Goal: Information Seeking & Learning: Compare options

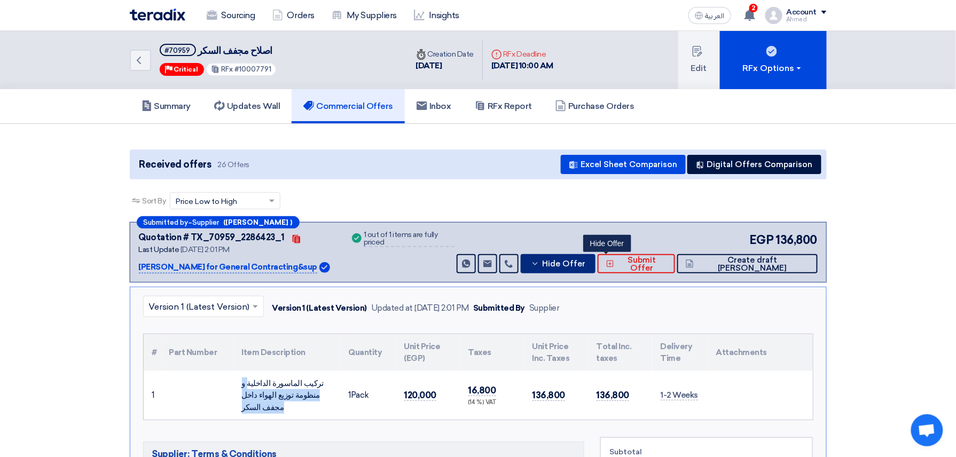
click at [585, 266] on span "Hide Offer" at bounding box center [563, 264] width 43 height 8
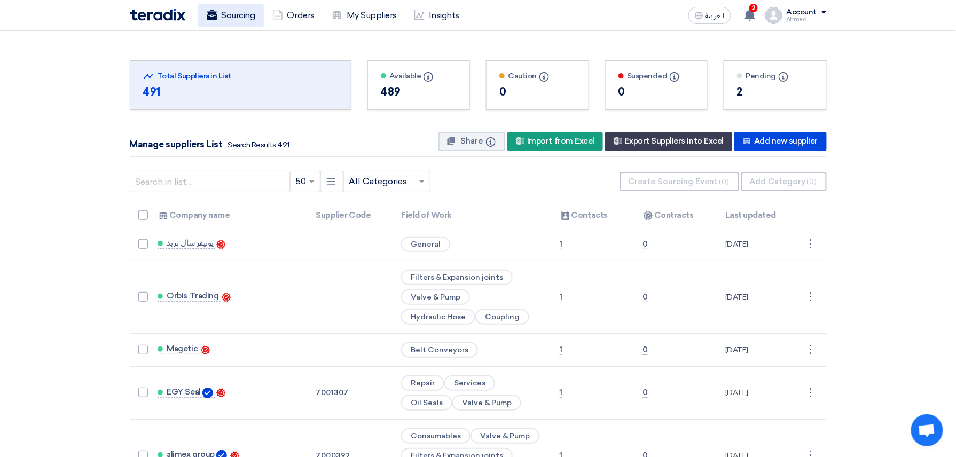
click at [250, 18] on link "Sourcing" at bounding box center [231, 15] width 66 height 23
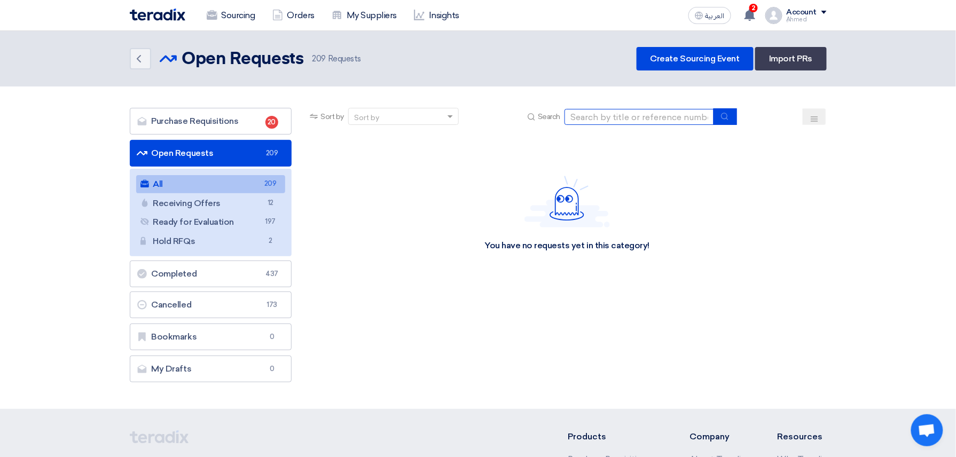
click at [620, 116] on input at bounding box center [640, 117] width 150 height 16
paste input "10007798"
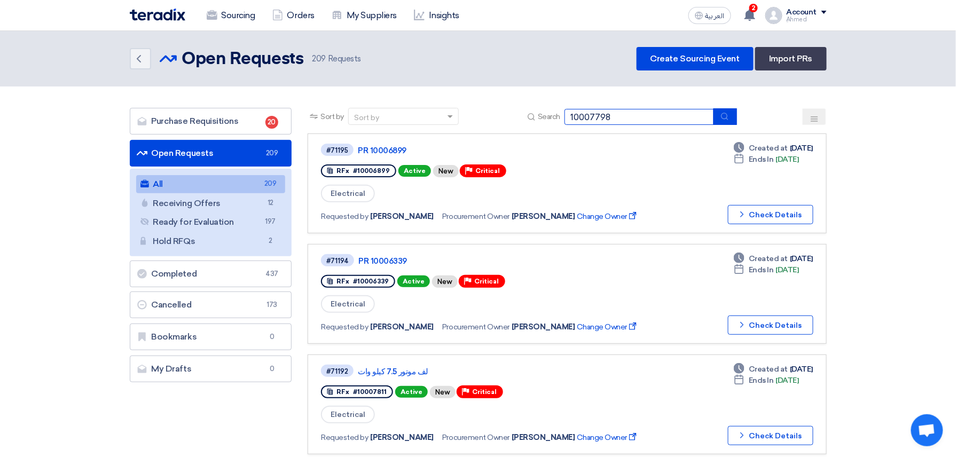
type input "10007798"
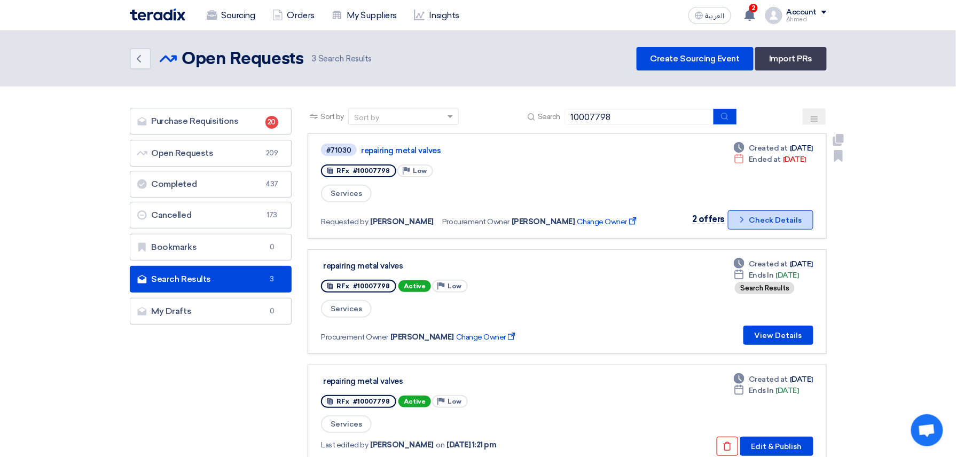
click at [779, 218] on button "Check details Check Details" at bounding box center [770, 219] width 85 height 19
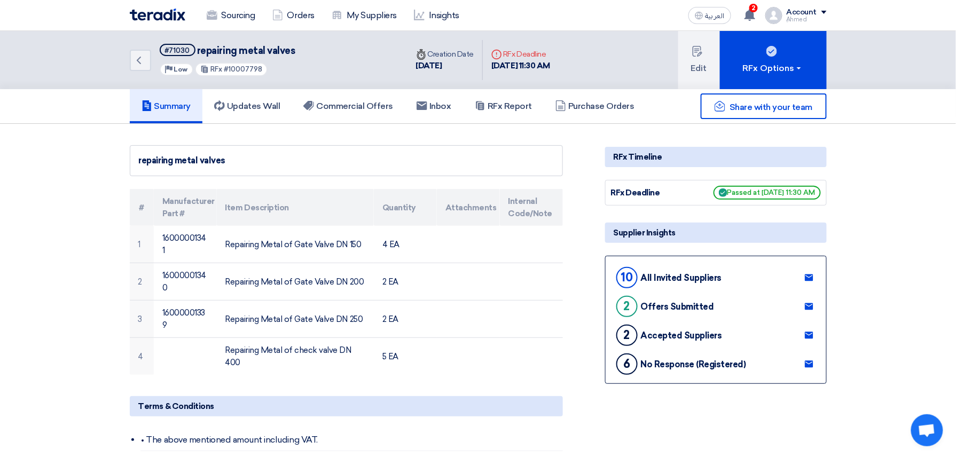
click at [696, 87] on button "Edit" at bounding box center [699, 60] width 42 height 58
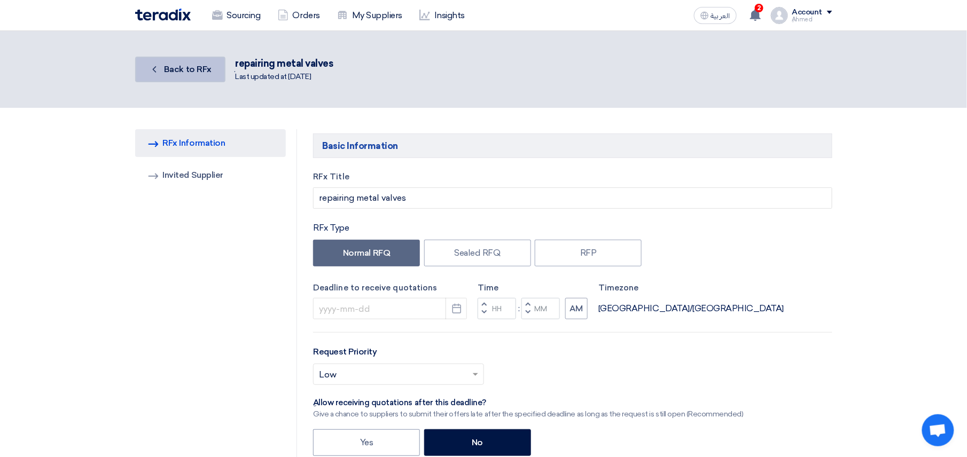
type input "8/26/2025"
type input "11"
type input "30"
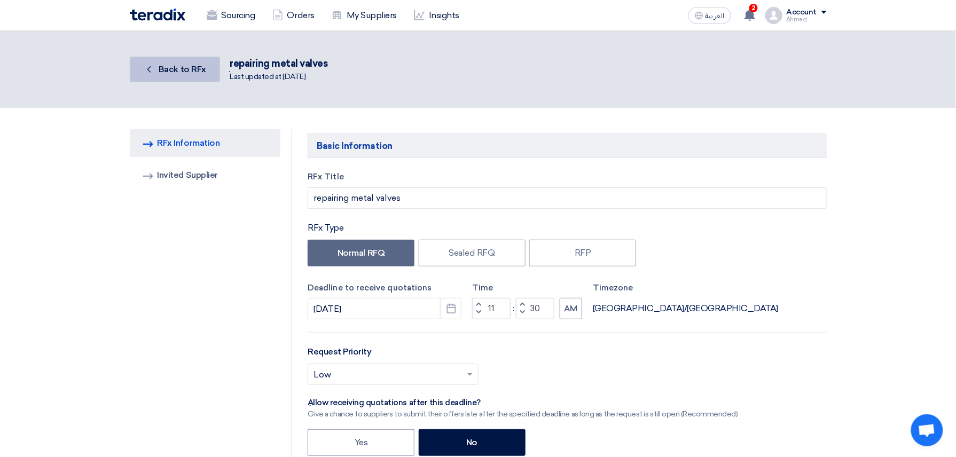
click at [195, 68] on span "Back to RFx" at bounding box center [183, 69] width 48 height 10
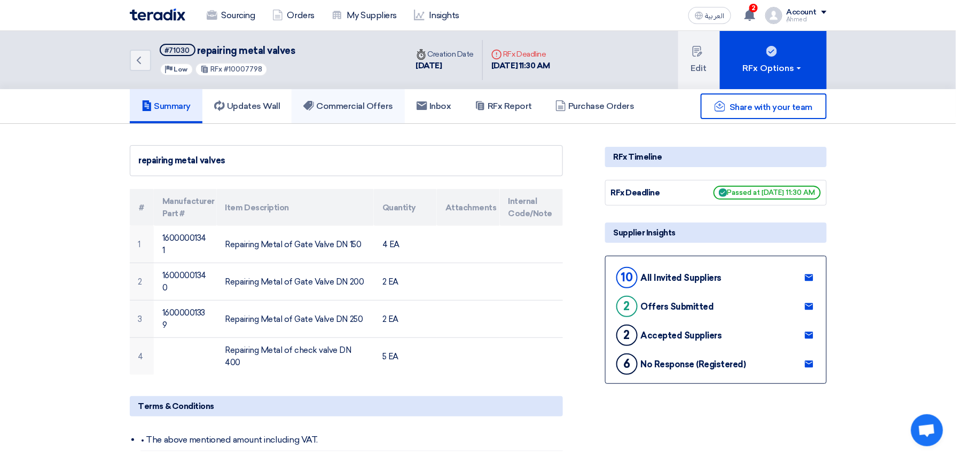
click at [367, 116] on link "Commercial Offers" at bounding box center [348, 106] width 113 height 34
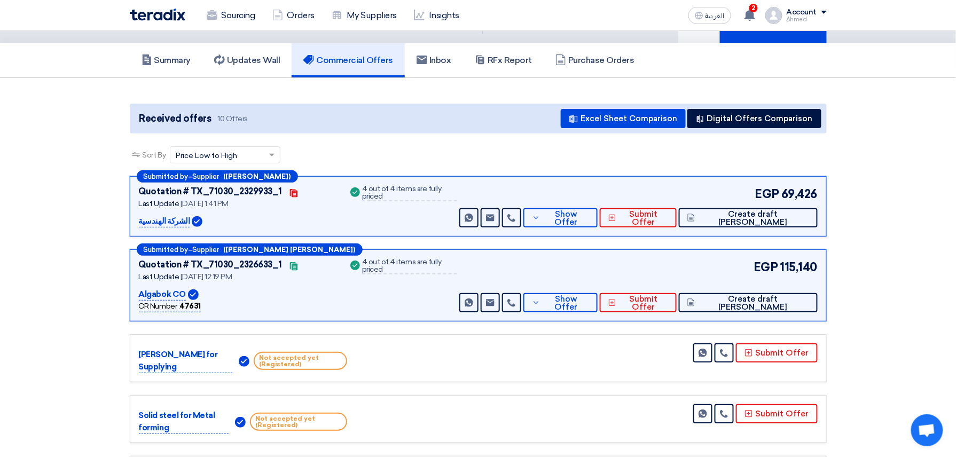
scroll to position [71, 0]
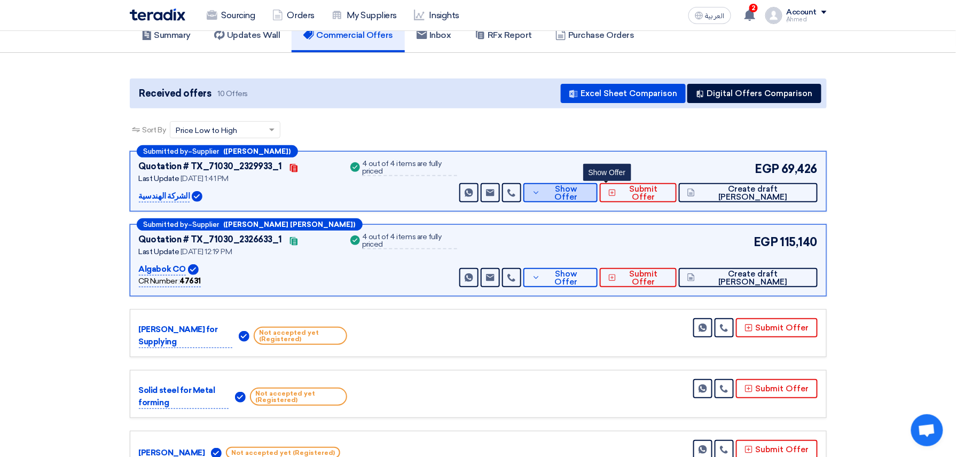
click at [590, 195] on button "Show Offer" at bounding box center [560, 192] width 74 height 19
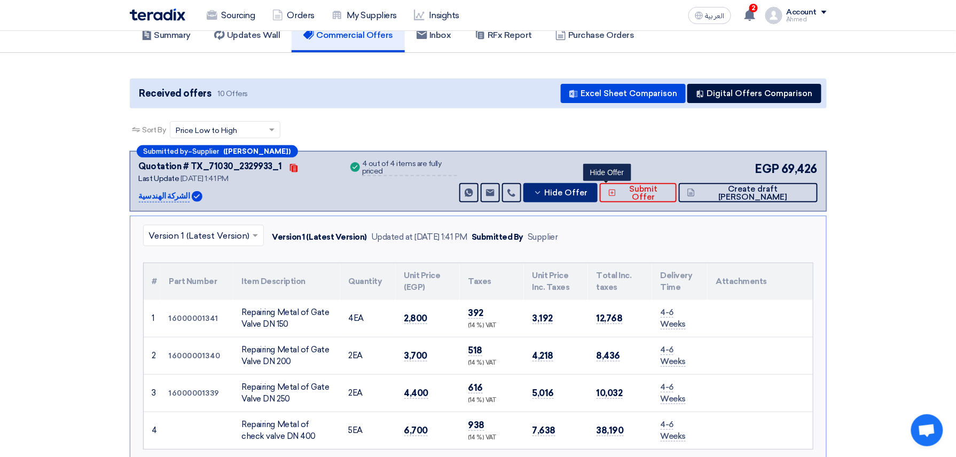
click at [542, 195] on icon at bounding box center [538, 193] width 9 height 9
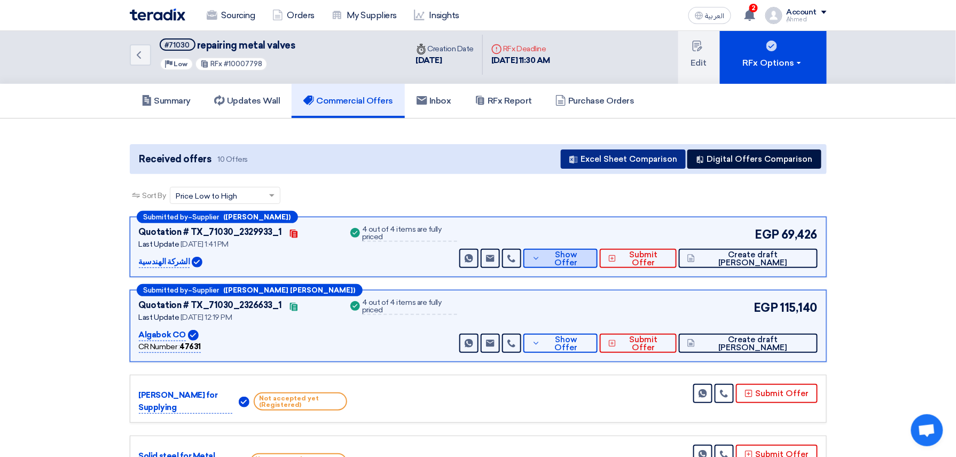
scroll to position [0, 0]
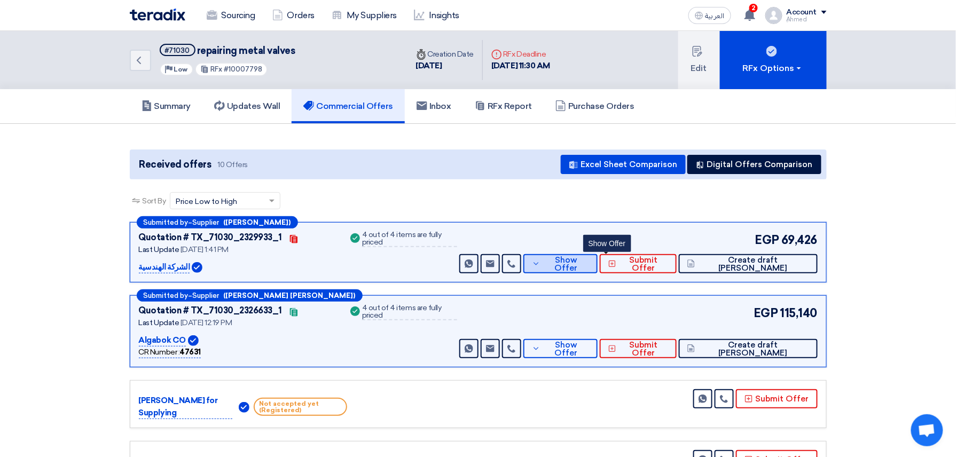
click at [589, 258] on span "Show Offer" at bounding box center [566, 264] width 46 height 16
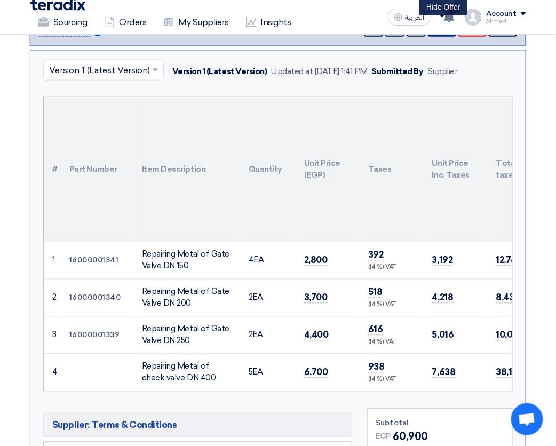
scroll to position [285, 0]
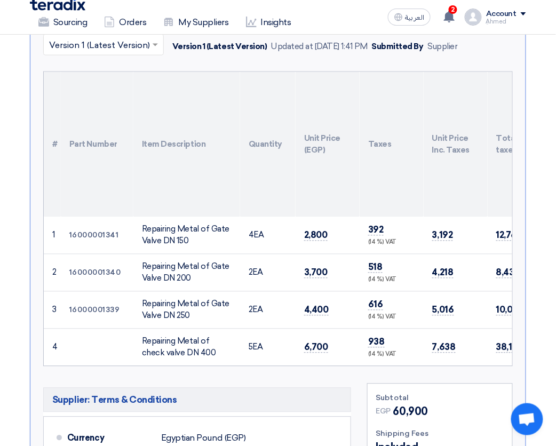
click at [297, 179] on th "Unit Price (EGP)" at bounding box center [328, 144] width 64 height 145
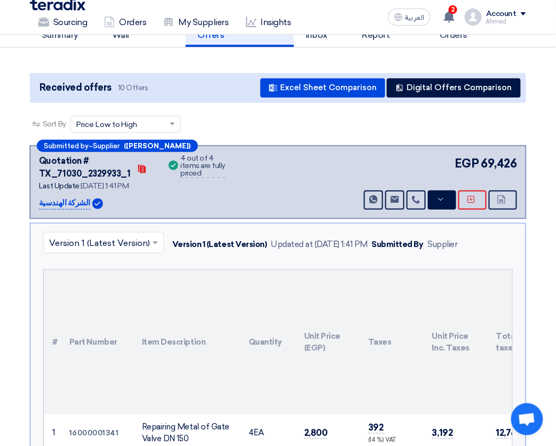
scroll to position [71, 0]
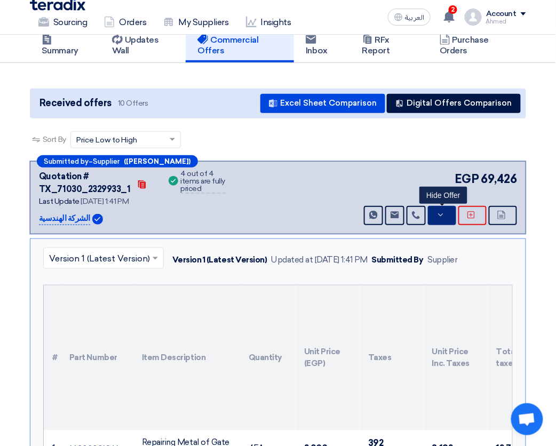
click at [438, 217] on button "Hide Offer" at bounding box center [442, 215] width 28 height 19
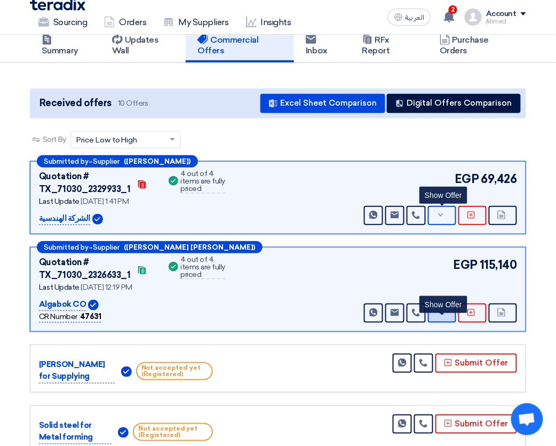
click at [440, 317] on icon at bounding box center [441, 313] width 9 height 9
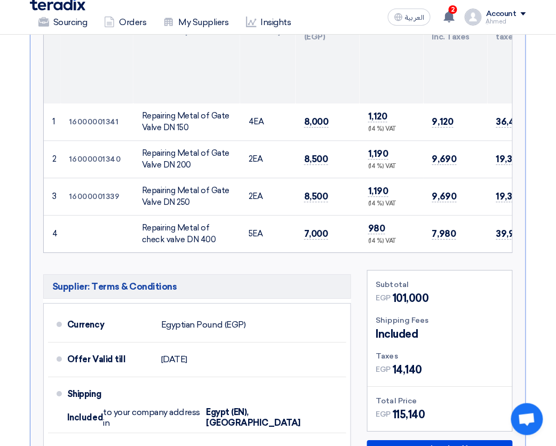
scroll to position [498, 0]
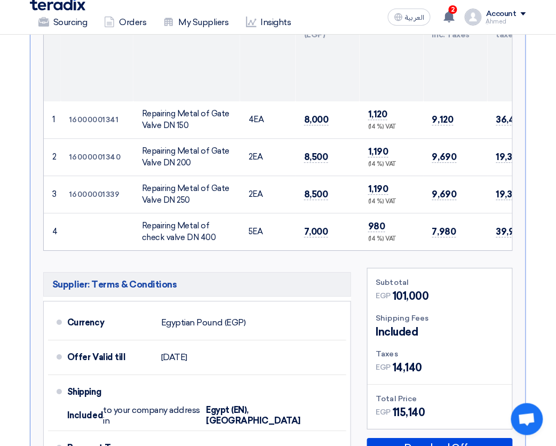
drag, startPoint x: 140, startPoint y: 135, endPoint x: 156, endPoint y: 135, distance: 16.6
click at [140, 135] on td "Repairing Metal of Gate Valve DN 150" at bounding box center [187, 119] width 107 height 37
click at [156, 132] on div "Repairing Metal of Gate Valve DN 150" at bounding box center [187, 120] width 90 height 24
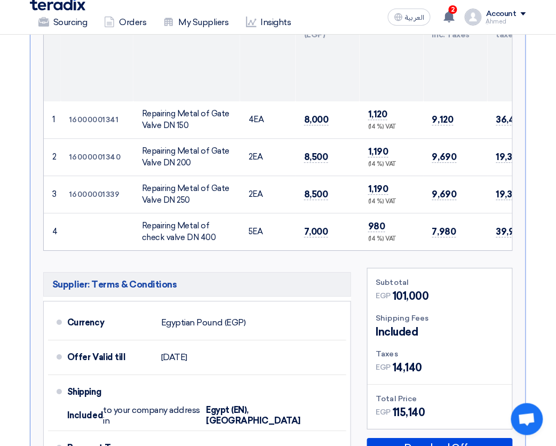
click at [156, 132] on div "Repairing Metal of Gate Valve DN 150" at bounding box center [187, 120] width 90 height 24
click at [201, 166] on div "Repairing Metal of Gate Valve DN 200" at bounding box center [187, 157] width 90 height 24
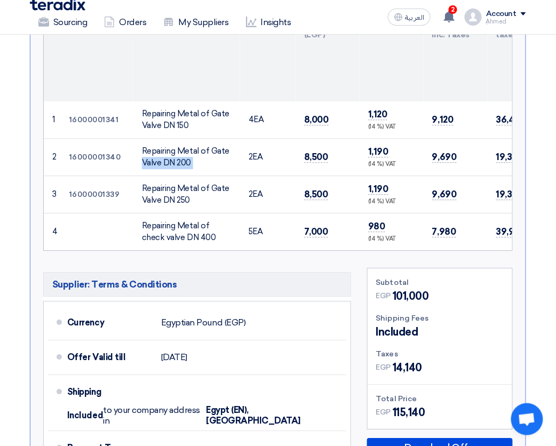
copy tr "Repairing Metal of Gate Valve DN 200"
click at [197, 207] on div "Repairing Metal of Gate Valve DN 250" at bounding box center [187, 195] width 90 height 24
copy tr "Repairing Metal of Gate Valve DN 250"
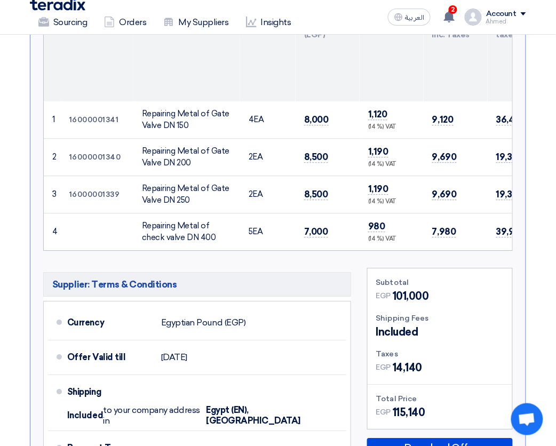
click at [208, 238] on div "Repairing Metal of check valve DN 400" at bounding box center [187, 232] width 90 height 24
copy tr "Repairing Metal of check valve DN 400"
click at [305, 126] on span "8,000" at bounding box center [316, 119] width 25 height 11
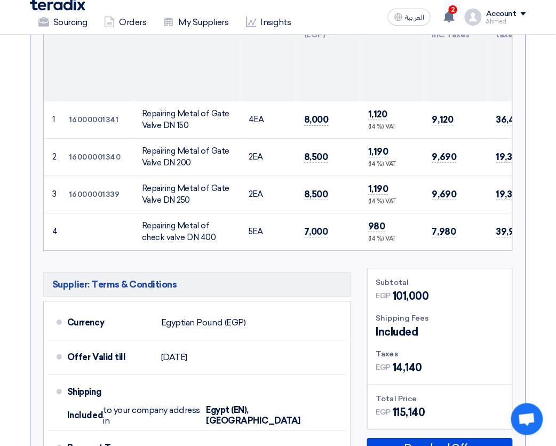
click at [305, 126] on span "8,000" at bounding box center [316, 119] width 25 height 11
copy span "8,000"
click at [313, 163] on span "8,500" at bounding box center [316, 157] width 24 height 11
copy span "8,500"
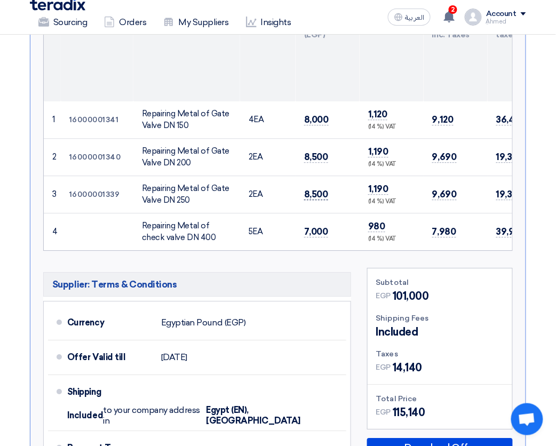
click at [316, 200] on span "8,500" at bounding box center [316, 194] width 24 height 11
copy span "8,500"
click at [312, 236] on td "7,000" at bounding box center [328, 231] width 64 height 37
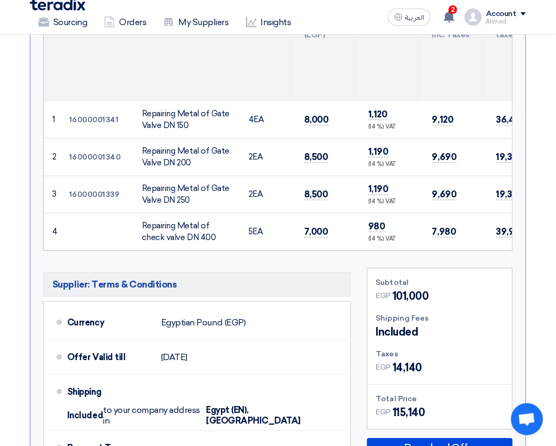
copy span "7,000"
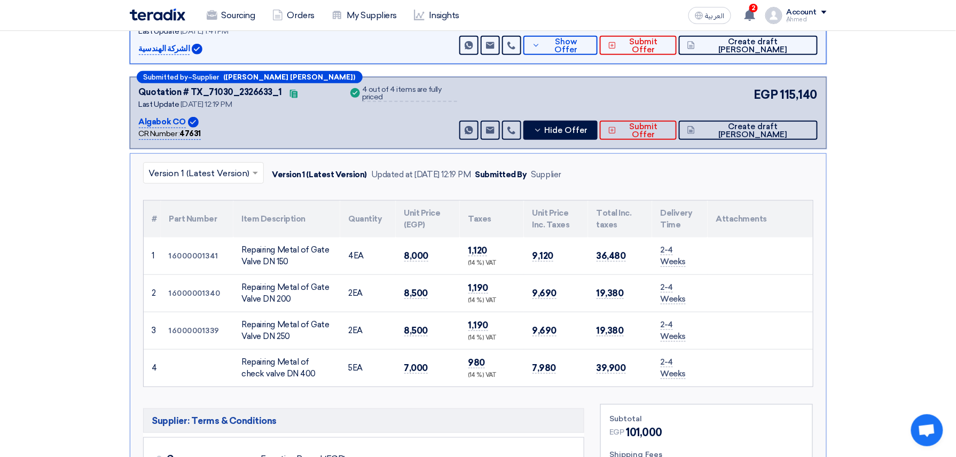
scroll to position [142, 0]
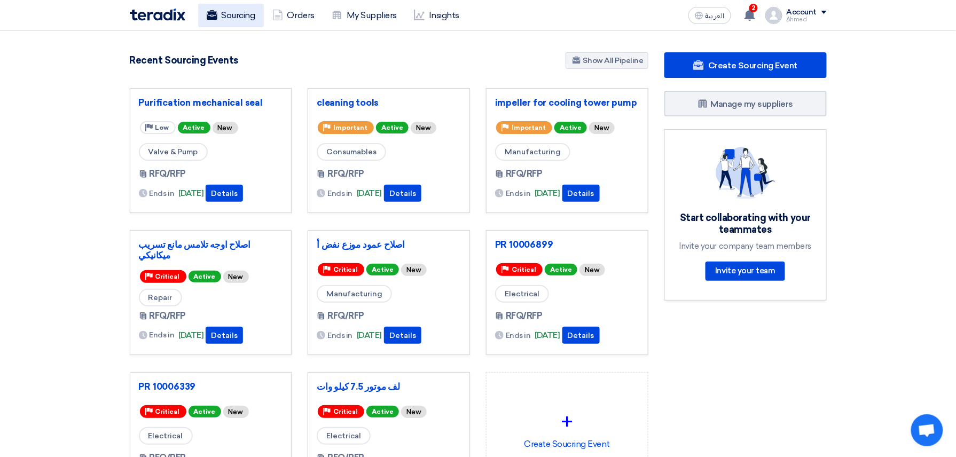
click at [238, 20] on link "Sourcing" at bounding box center [231, 15] width 66 height 23
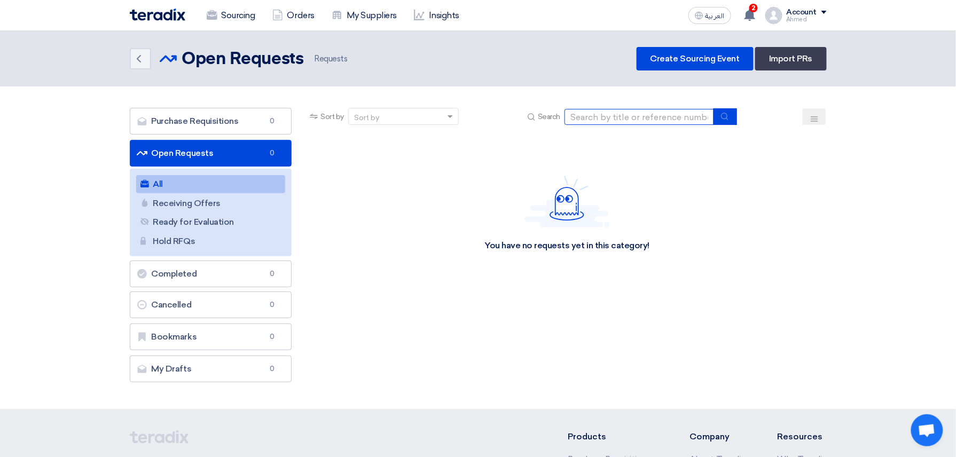
click at [624, 120] on input at bounding box center [640, 117] width 150 height 16
paste input "10007797"
type input "10007797"
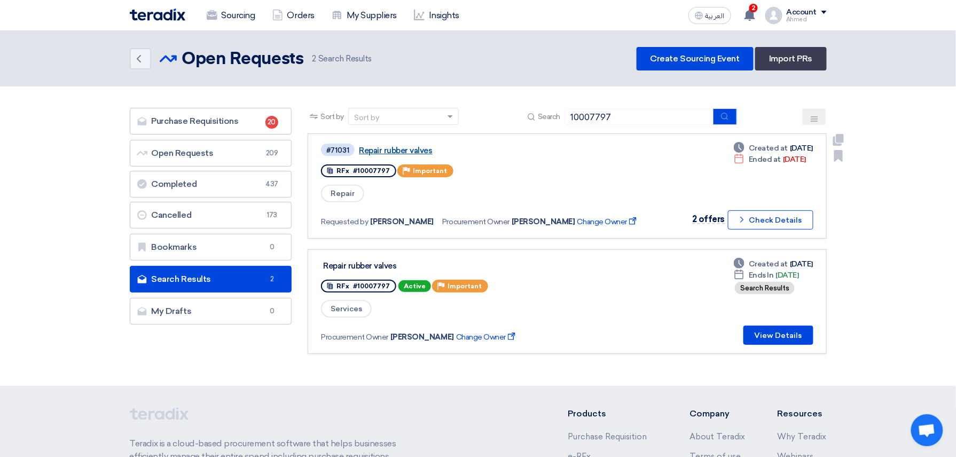
click at [424, 148] on link "Repair rubber valves" at bounding box center [492, 151] width 267 height 10
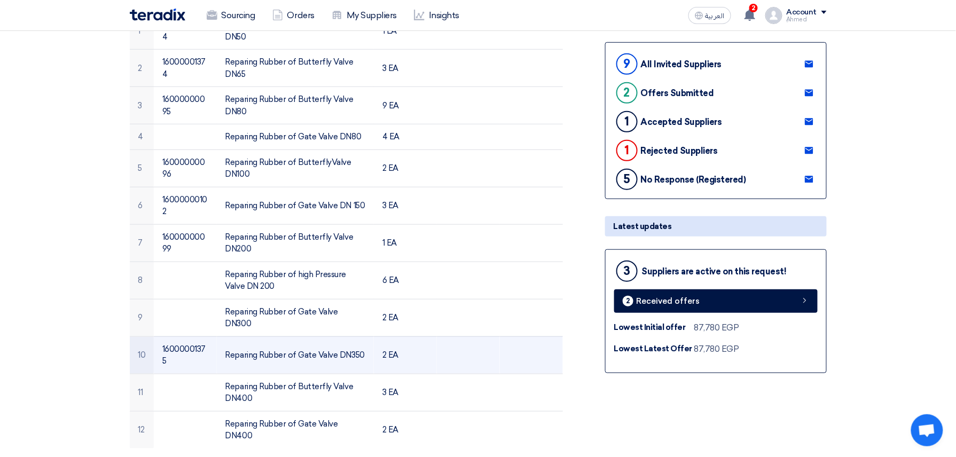
scroll to position [142, 0]
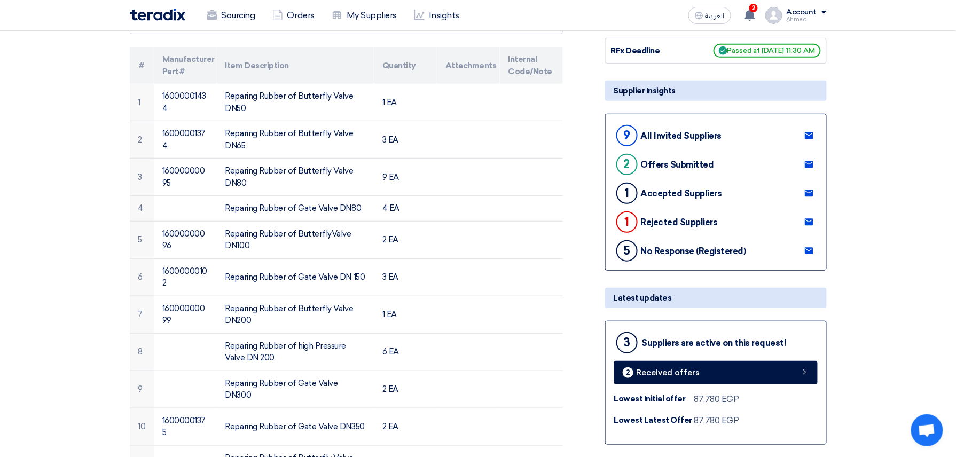
click at [260, 80] on th "Item Description" at bounding box center [295, 65] width 157 height 37
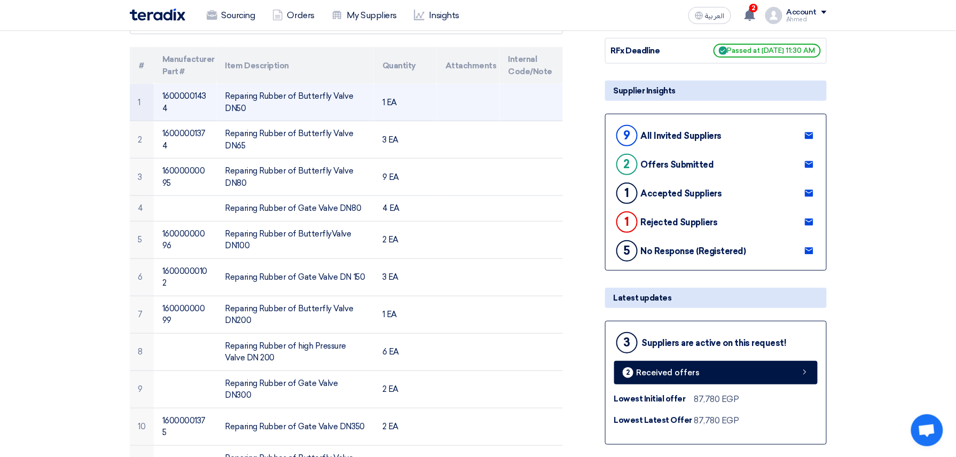
click at [260, 90] on td "Reparing Rubber of Butterfly Valve DN50" at bounding box center [295, 102] width 157 height 37
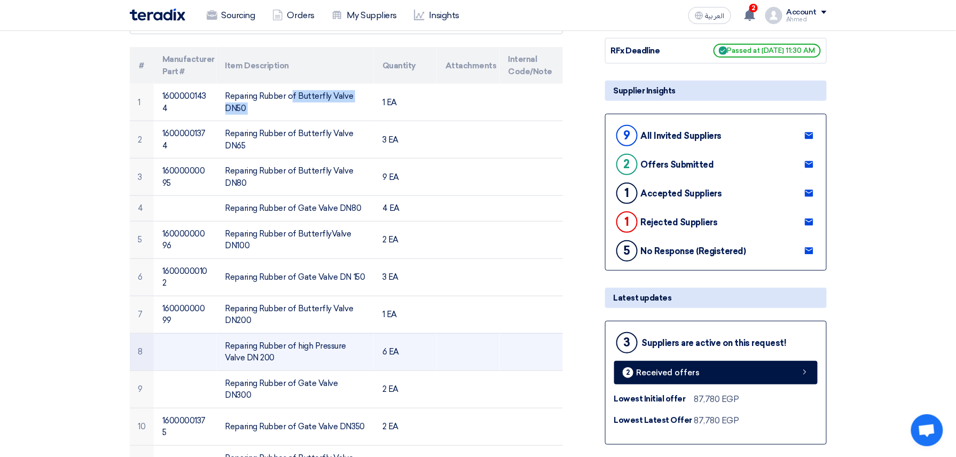
copy tr "Reparing Rubber of Butterfly Valve DN50"
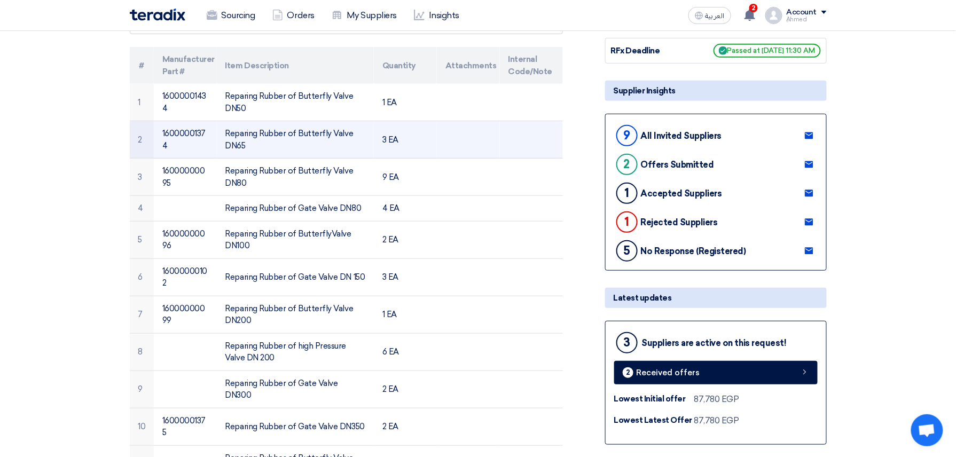
click at [299, 141] on td "Reparing Rubber of Butterfly Valve DN65" at bounding box center [295, 139] width 157 height 37
click at [302, 135] on td "Reparing Rubber of Butterfly Valve DN65" at bounding box center [295, 139] width 157 height 37
click at [302, 134] on td "Reparing Rubber of Butterfly Valve DN65" at bounding box center [295, 139] width 157 height 37
click at [322, 136] on td "Reparing Rubber of Butterfly Valve DN65" at bounding box center [295, 139] width 157 height 37
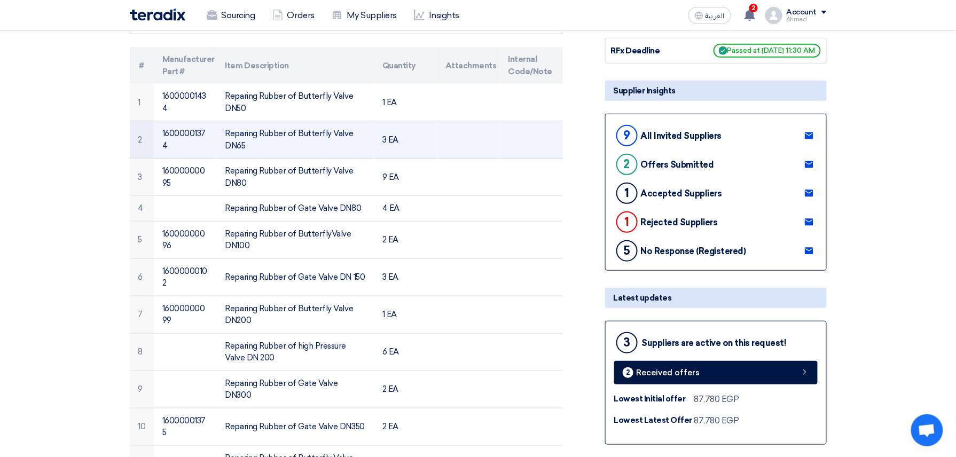
click at [322, 137] on td "Reparing Rubber of Butterfly Valve DN65" at bounding box center [295, 139] width 157 height 37
click at [322, 139] on td "Reparing Rubber of Butterfly Valve DN65" at bounding box center [295, 139] width 157 height 37
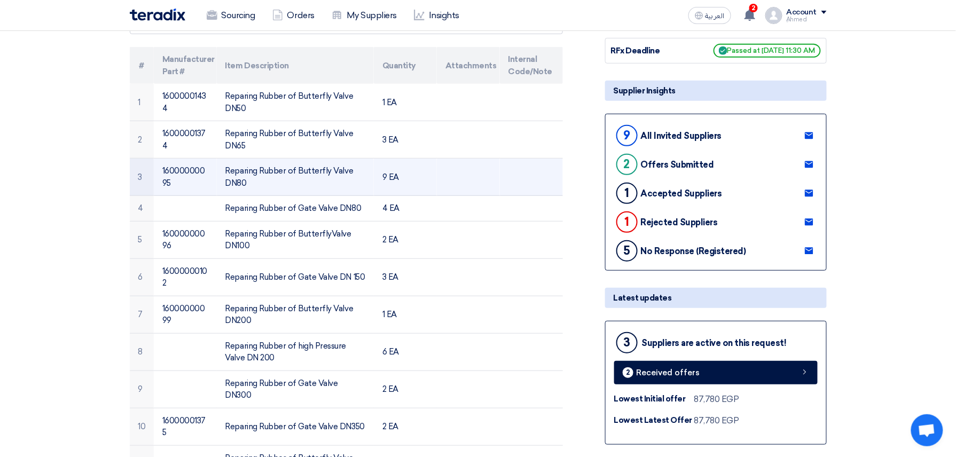
click at [297, 163] on td "Reparing Rubber of Butterfly Valve DN80" at bounding box center [295, 177] width 157 height 37
drag, startPoint x: 297, startPoint y: 163, endPoint x: 297, endPoint y: 171, distance: 8.0
click at [297, 171] on td "Reparing Rubber of Butterfly Valve DN80" at bounding box center [295, 177] width 157 height 37
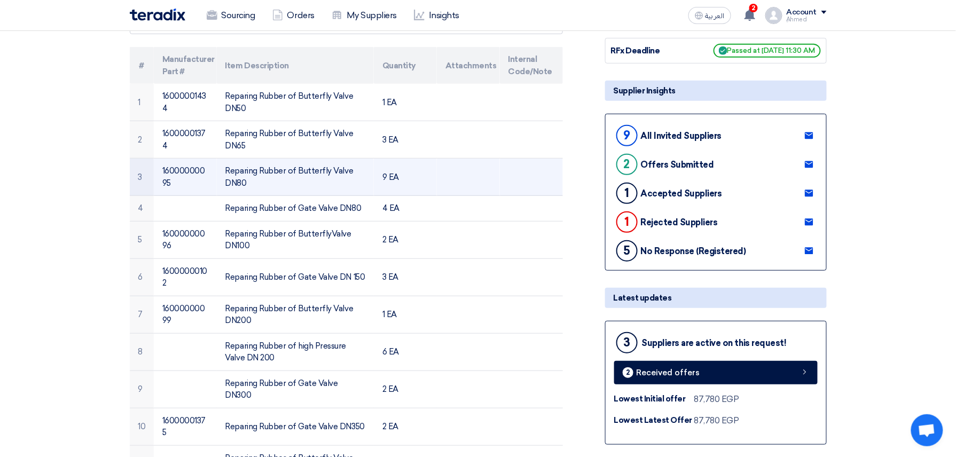
click at [300, 171] on td "Reparing Rubber of Butterfly Valve DN80" at bounding box center [295, 177] width 157 height 37
click at [303, 171] on td "Reparing Rubber of Butterfly Valve DN80" at bounding box center [295, 177] width 157 height 37
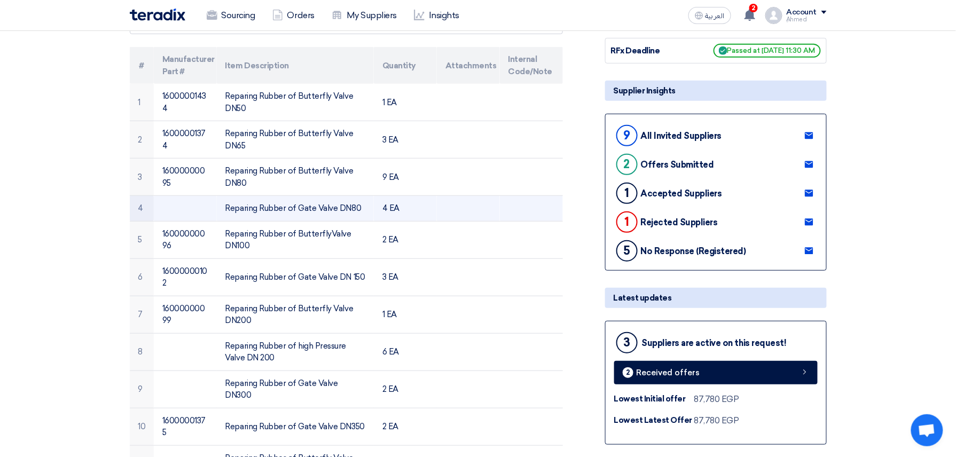
click at [322, 205] on td "Reparing Rubber of Gate Valve DN80" at bounding box center [295, 209] width 157 height 26
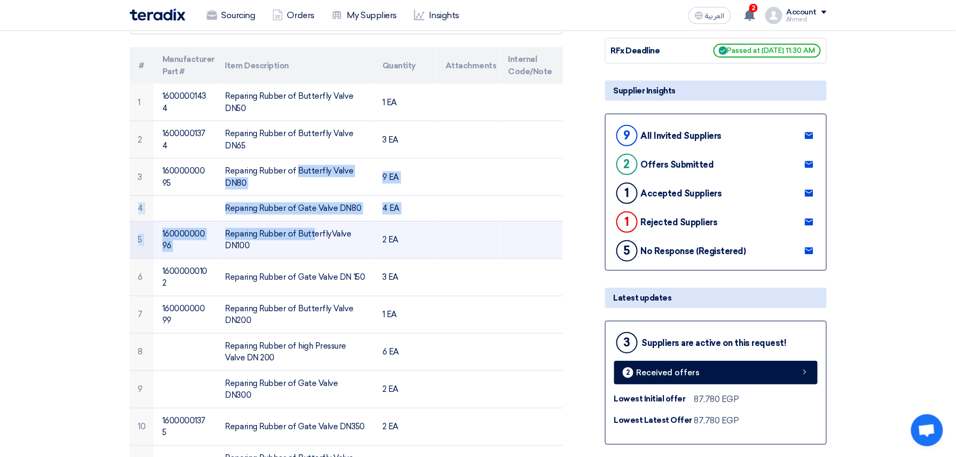
drag, startPoint x: 233, startPoint y: 170, endPoint x: 248, endPoint y: 221, distance: 53.3
click at [248, 223] on tbody "1 16000001434 Reparing Rubber of Butterfly Valve DN50 1 EA 2 16000001374 Repari…" at bounding box center [346, 302] width 433 height 436
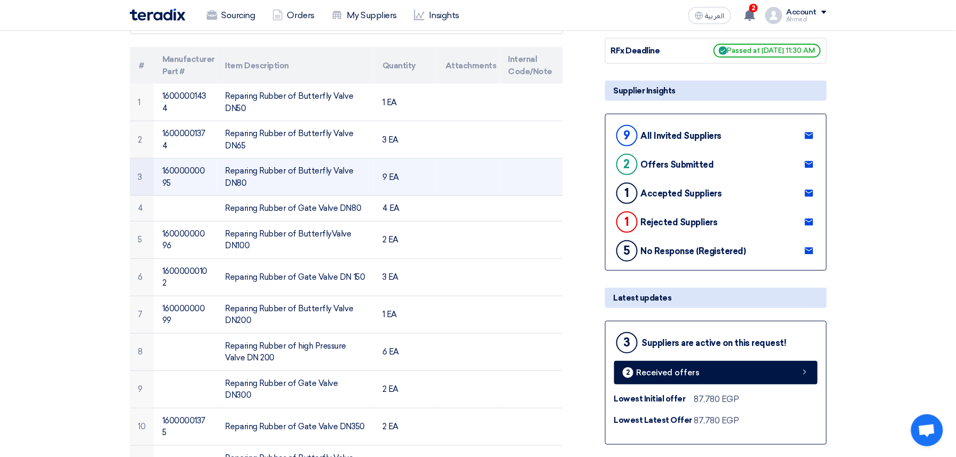
click at [227, 167] on td "Reparing Rubber of Butterfly Valve DN80" at bounding box center [295, 177] width 157 height 37
drag, startPoint x: 226, startPoint y: 167, endPoint x: 330, endPoint y: 193, distance: 106.5
click at [330, 193] on td "Reparing Rubber of Butterfly Valve DN80" at bounding box center [295, 177] width 157 height 37
copy td "Reparing Rubber of Butterfly Valve DN80"
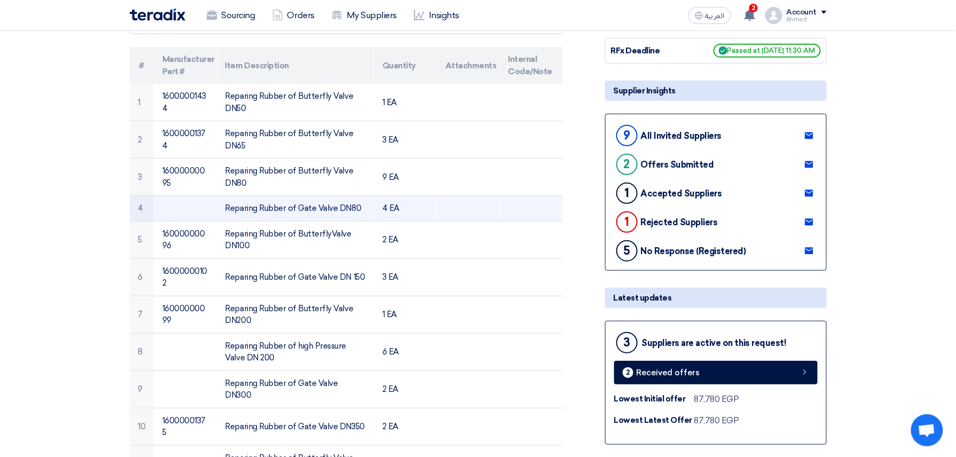
click at [280, 211] on td "Reparing Rubber of Gate Valve DN80" at bounding box center [295, 209] width 157 height 26
click at [297, 215] on td "Reparing Rubber of Gate Valve DN80" at bounding box center [295, 209] width 157 height 26
click at [297, 214] on td "Reparing Rubber of Gate Valve DN80" at bounding box center [295, 209] width 157 height 26
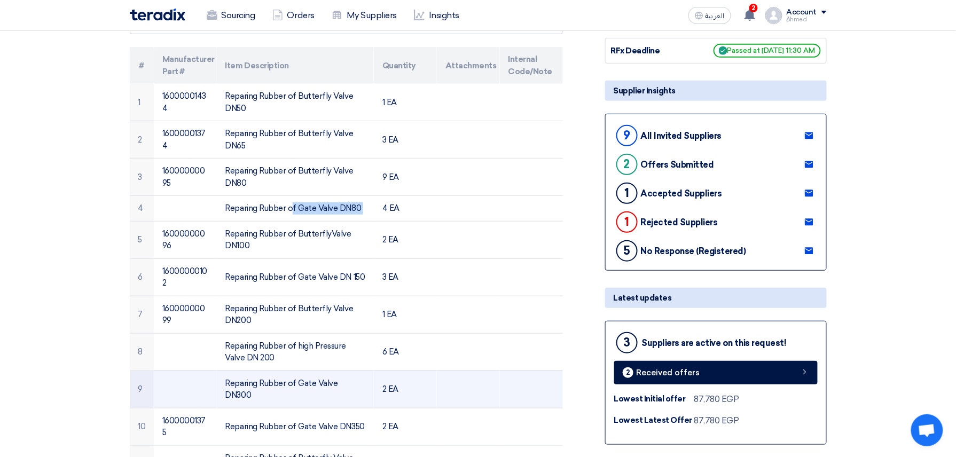
copy tr "Reparing Rubber of Gate Valve DN80"
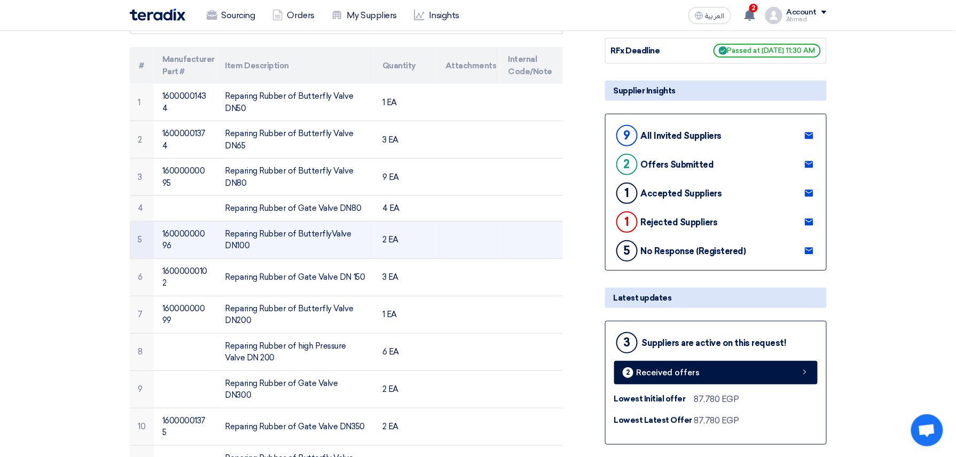
click at [255, 231] on td "Reparing Rubber of ButterflyValve DN100" at bounding box center [295, 239] width 157 height 37
click at [299, 234] on td "Reparing Rubber of ButterflyValve DN100" at bounding box center [295, 239] width 157 height 37
click at [299, 235] on td "Reparing Rubber of ButterflyValve DN100" at bounding box center [295, 239] width 157 height 37
click at [300, 229] on td "Reparing Rubber of ButterflyValve DN100" at bounding box center [295, 239] width 157 height 37
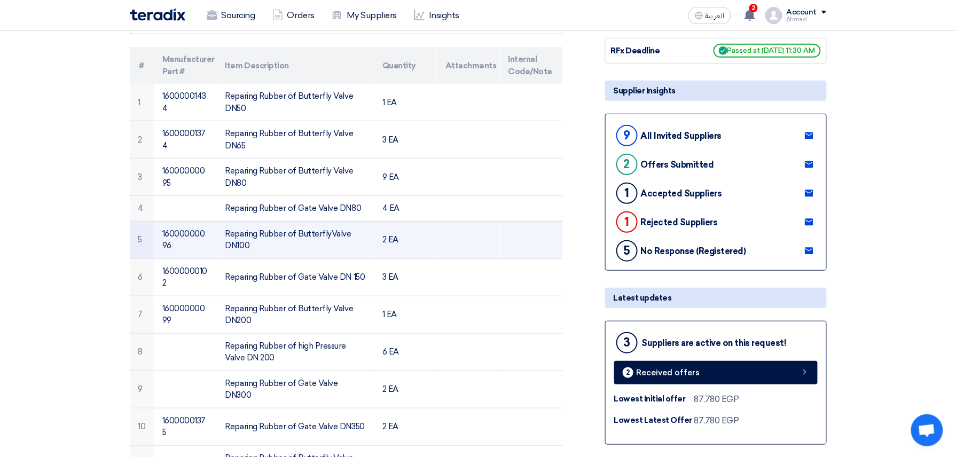
click at [300, 229] on td "Reparing Rubber of ButterflyValve DN100" at bounding box center [295, 239] width 157 height 37
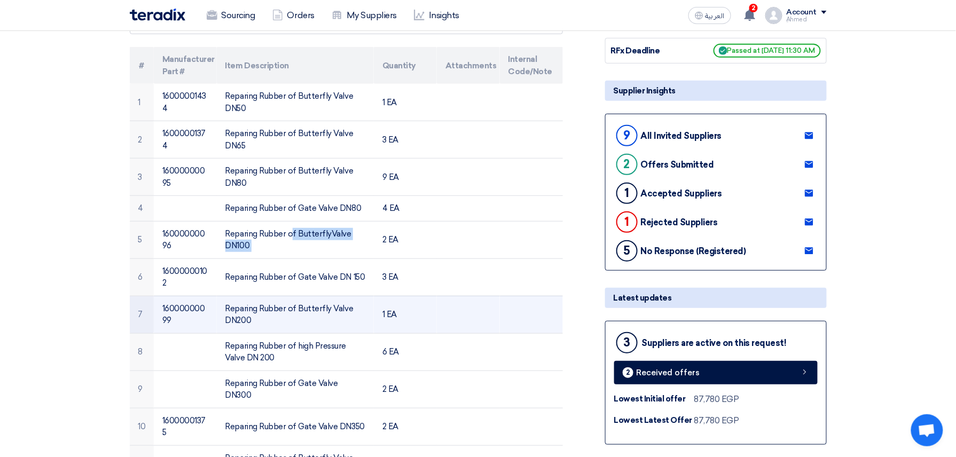
click at [250, 302] on td "Reparing Rubber of Butterfly Valve DN200" at bounding box center [295, 314] width 157 height 37
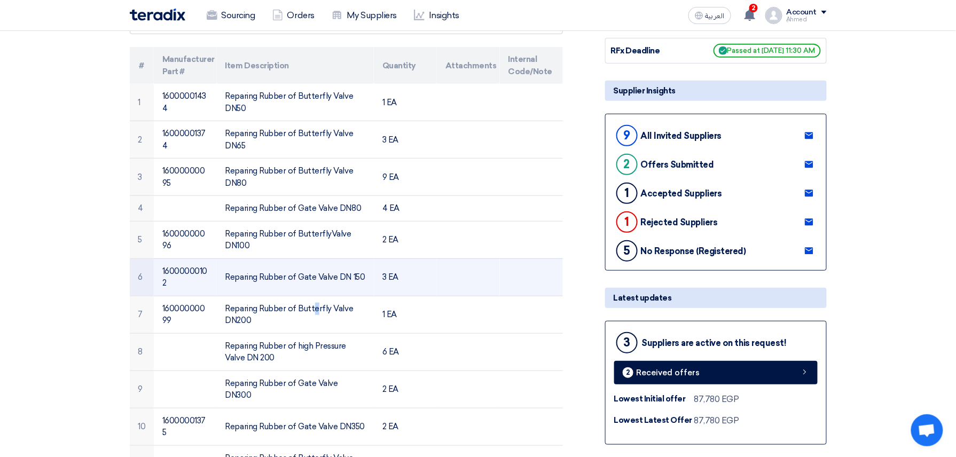
drag, startPoint x: 250, startPoint y: 301, endPoint x: 257, endPoint y: 282, distance: 20.4
click at [257, 282] on td "Reparing Rubber of Gate Valve DN 150" at bounding box center [295, 276] width 157 height 37
click at [255, 276] on td "Reparing Rubber of Gate Valve DN 150" at bounding box center [295, 276] width 157 height 37
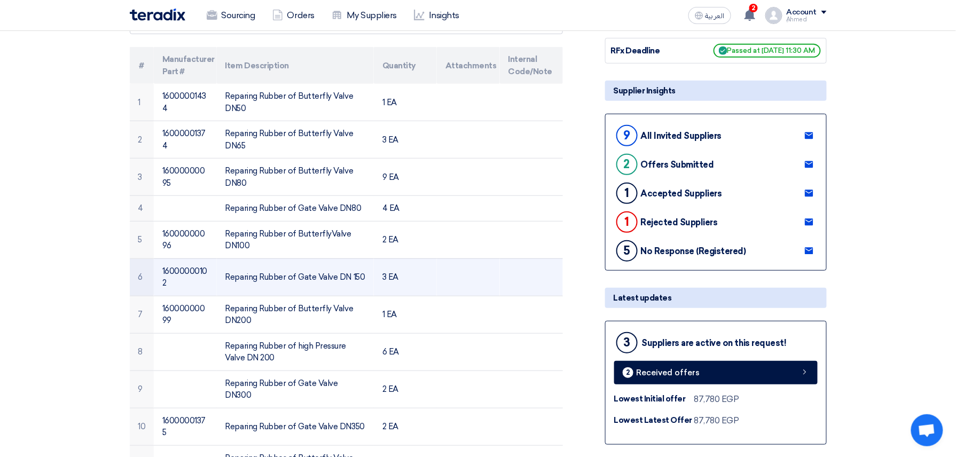
drag, startPoint x: 255, startPoint y: 276, endPoint x: 265, endPoint y: 278, distance: 10.8
click at [265, 279] on td "Reparing Rubber of Gate Valve DN 150" at bounding box center [295, 276] width 157 height 37
click at [265, 278] on td "Reparing Rubber of Gate Valve DN 150" at bounding box center [295, 276] width 157 height 37
drag, startPoint x: 265, startPoint y: 278, endPoint x: 272, endPoint y: 278, distance: 6.4
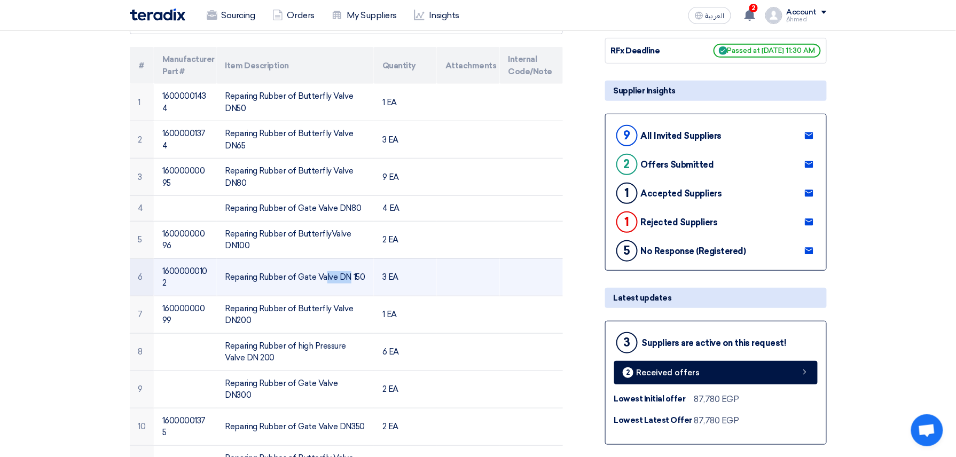
click at [272, 278] on td "Reparing Rubber of Gate Valve DN 150" at bounding box center [295, 276] width 157 height 37
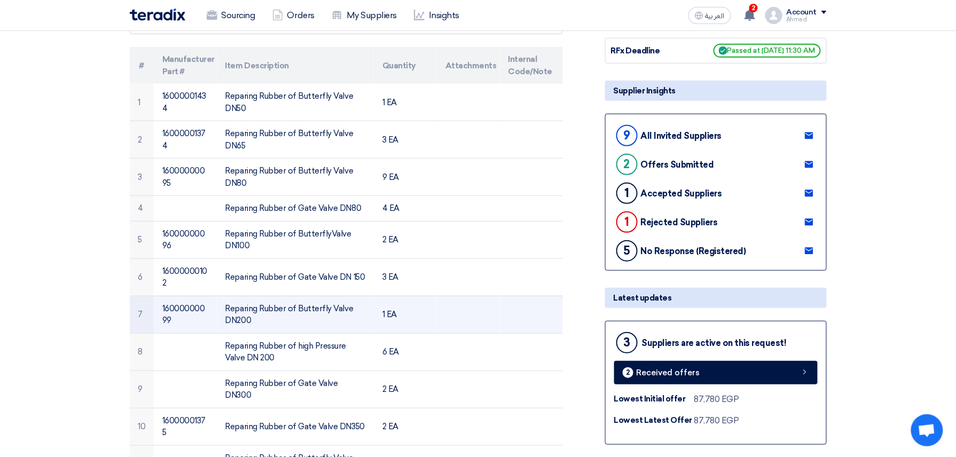
click at [276, 312] on td "Reparing Rubber of Butterfly Valve DN200" at bounding box center [295, 314] width 157 height 37
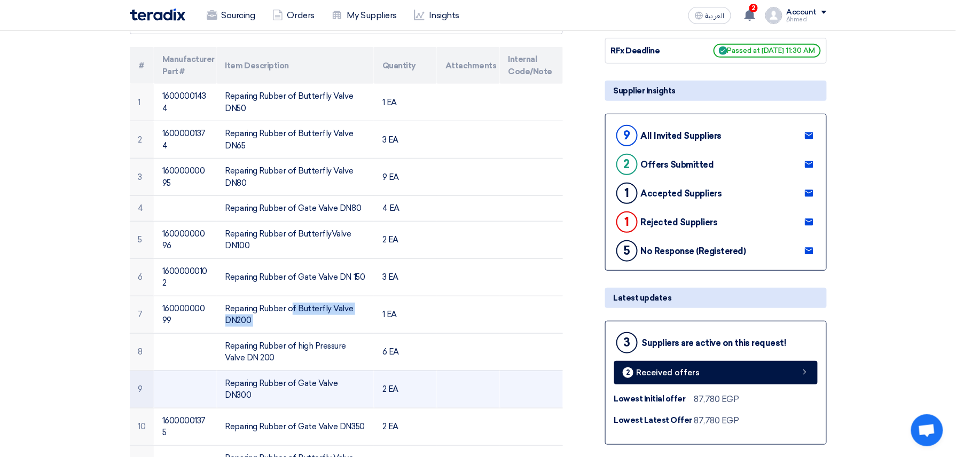
copy tr "Reparing Rubber of Butterfly Valve DN200"
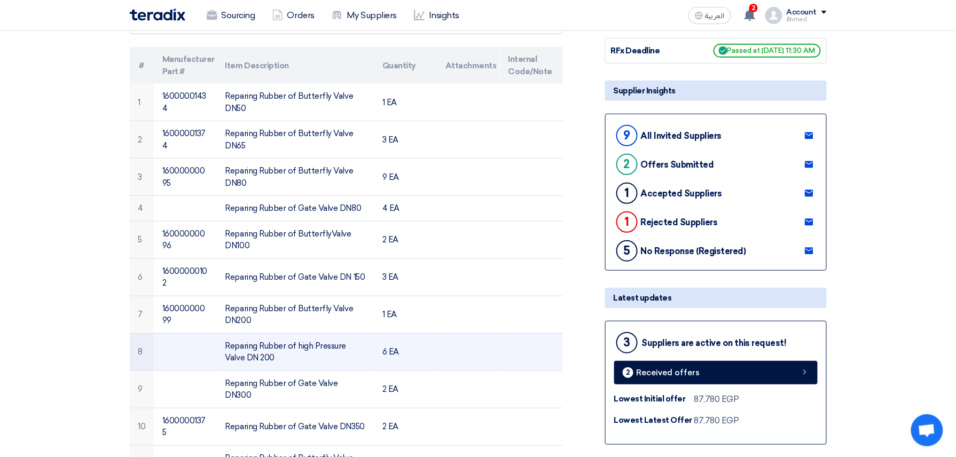
click at [279, 344] on td "Reparing Rubber of high Pressure Valve DN 200" at bounding box center [295, 351] width 157 height 37
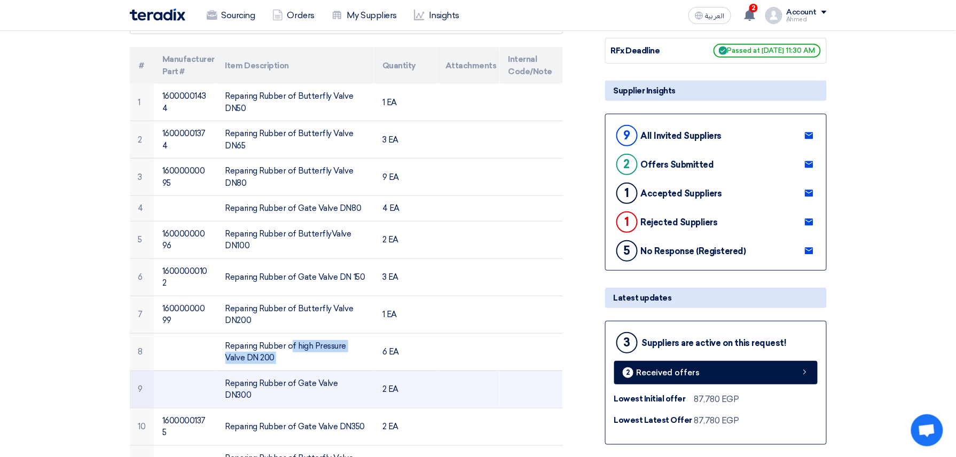
copy tr "Reparing Rubber of high Pressure Valve DN 200"
click at [285, 379] on td "Reparing Rubber of Gate Valve DN300" at bounding box center [295, 389] width 157 height 37
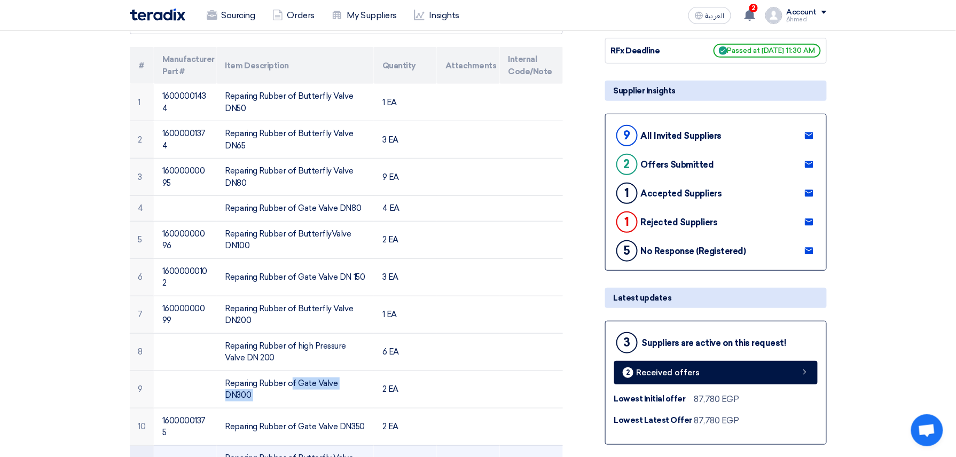
copy tr "Reparing Rubber of Gate Valve DN300"
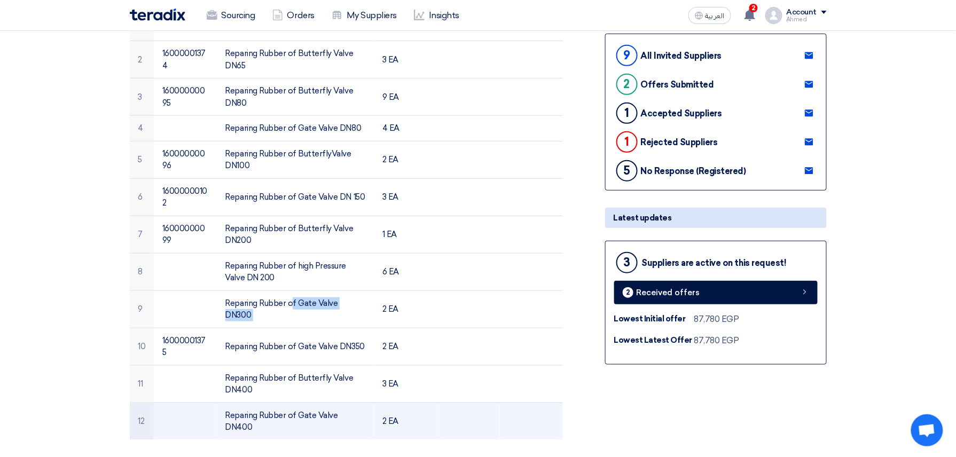
scroll to position [285, 0]
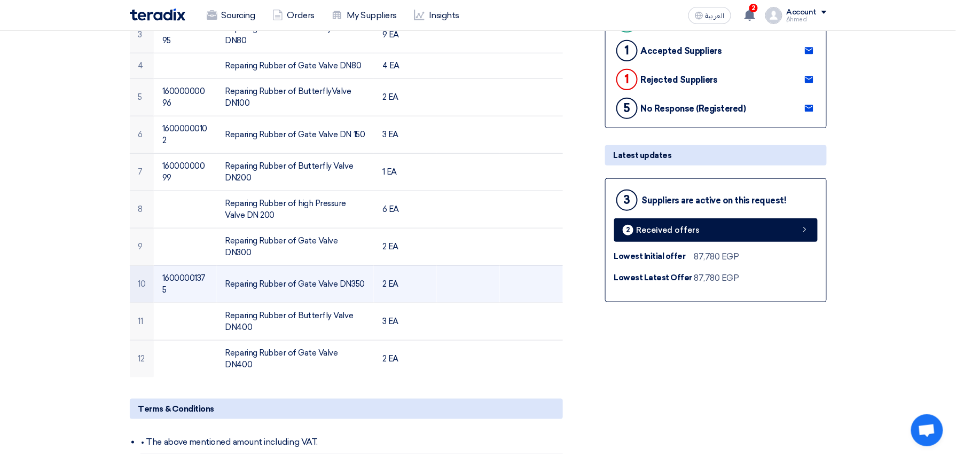
click at [269, 272] on td "Reparing Rubber of Gate Valve DN350" at bounding box center [295, 283] width 157 height 37
click at [270, 272] on td "Reparing Rubber of Gate Valve DN350" at bounding box center [295, 283] width 157 height 37
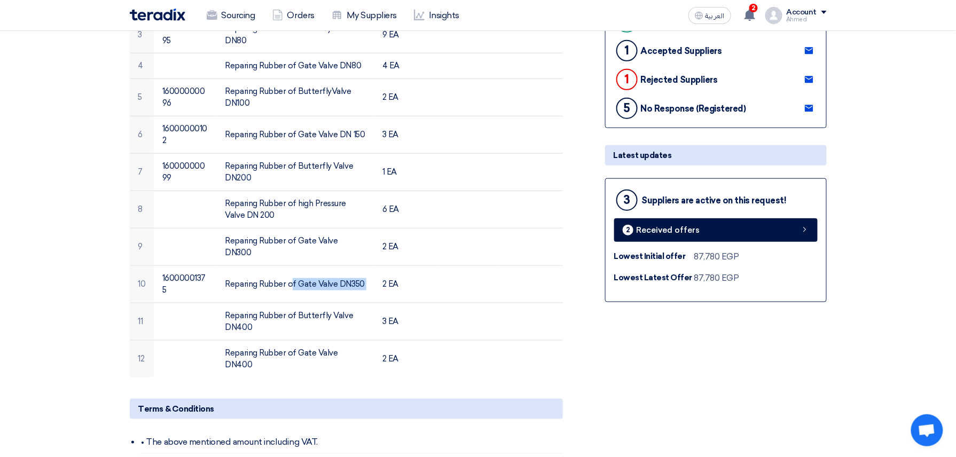
copy tr "Reparing Rubber of Gate Valve DN350"
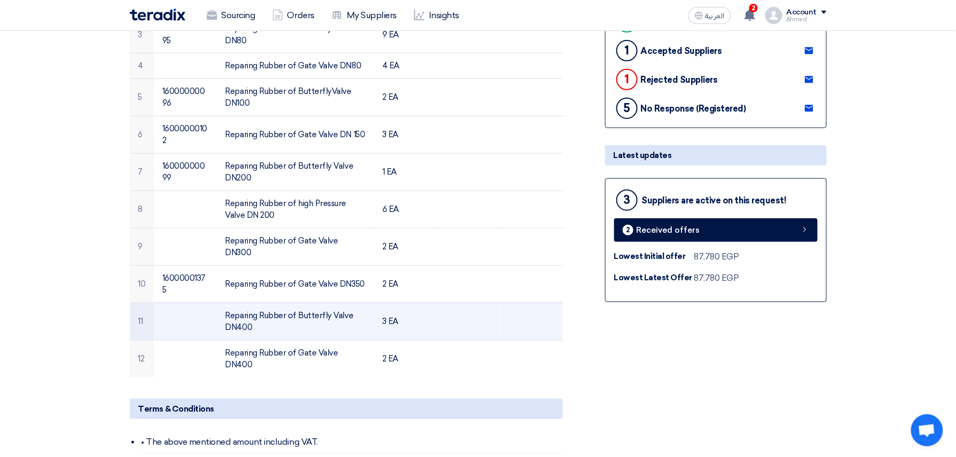
click at [311, 303] on td "Reparing Rubber of Butterfly Valve DN400" at bounding box center [295, 321] width 157 height 37
click at [312, 303] on td "Reparing Rubber of Butterfly Valve DN400" at bounding box center [295, 321] width 157 height 37
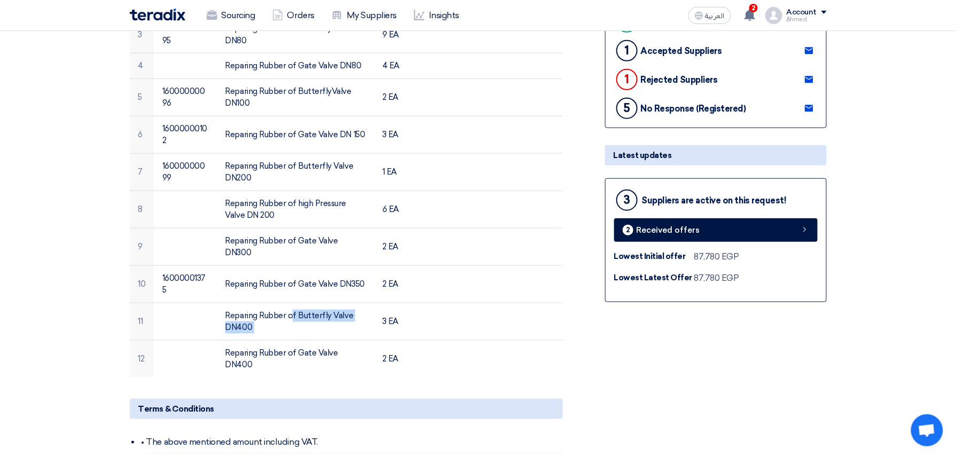
copy tr "Reparing Rubber of Butterfly Valve DN400"
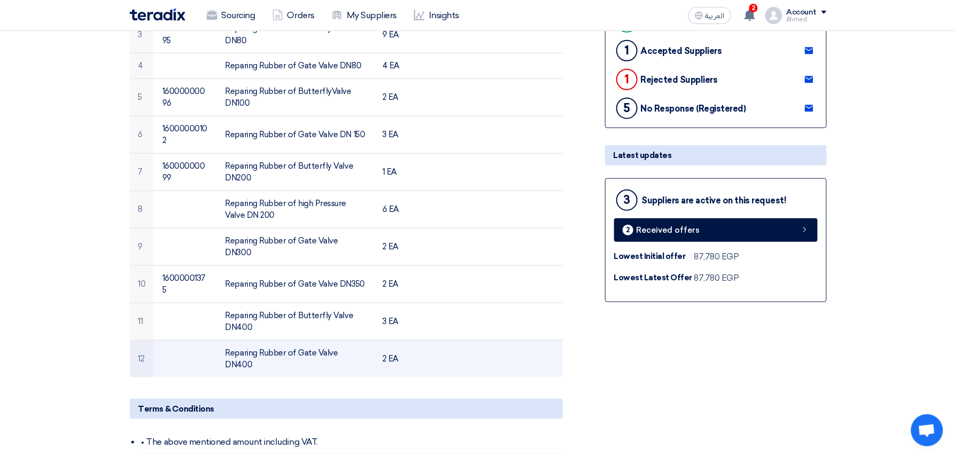
click at [286, 343] on td "Reparing Rubber of Gate Valve DN400" at bounding box center [295, 358] width 157 height 37
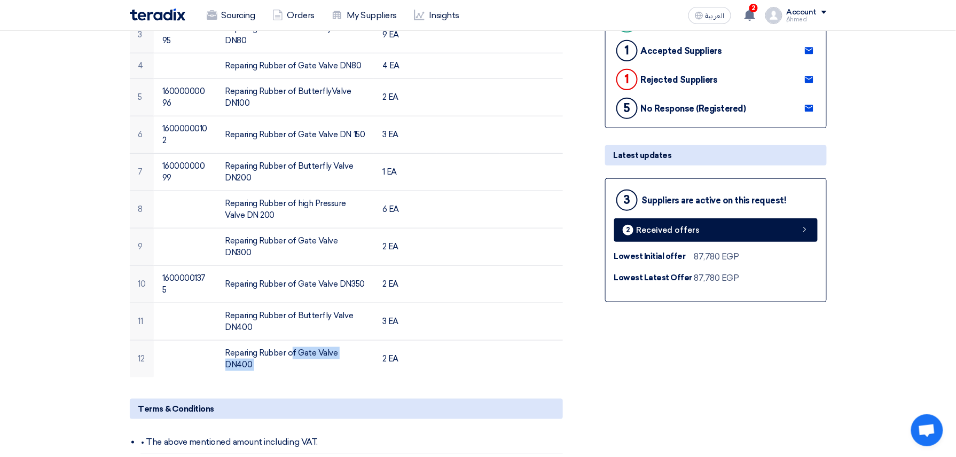
copy tr "Reparing Rubber of Gate Valve DN400"
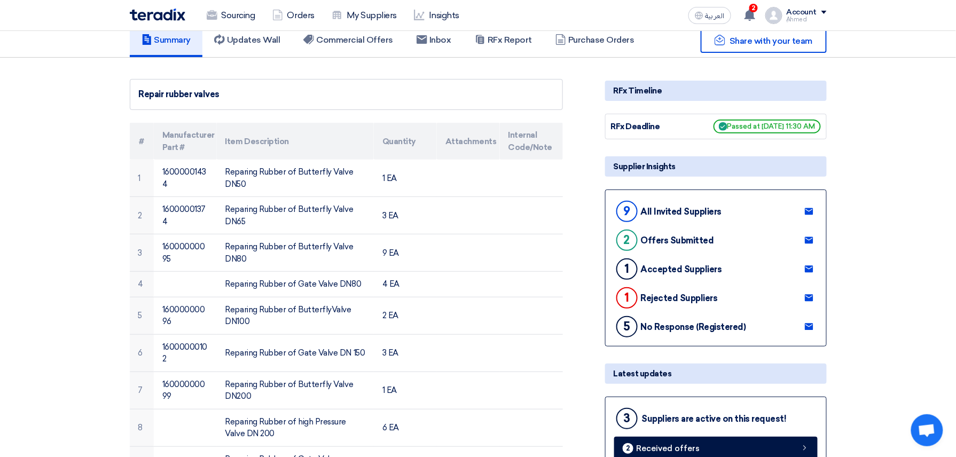
scroll to position [0, 0]
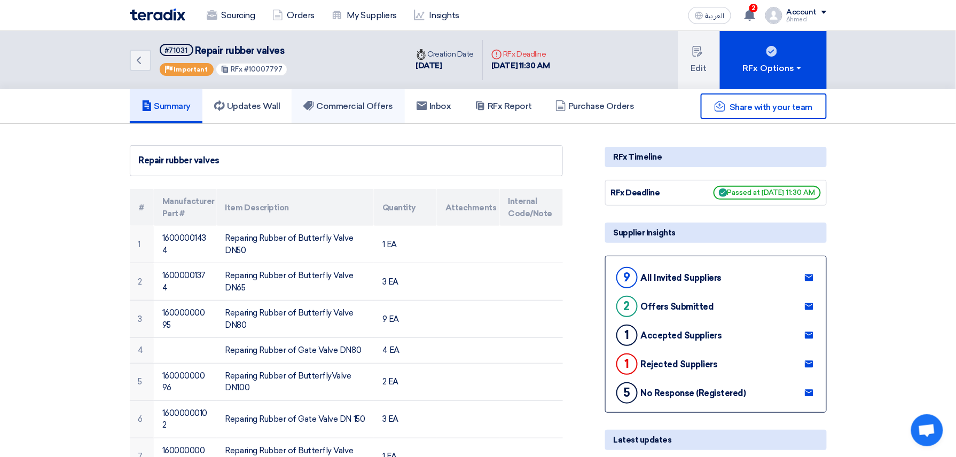
click at [330, 93] on link "Commercial Offers" at bounding box center [348, 106] width 113 height 34
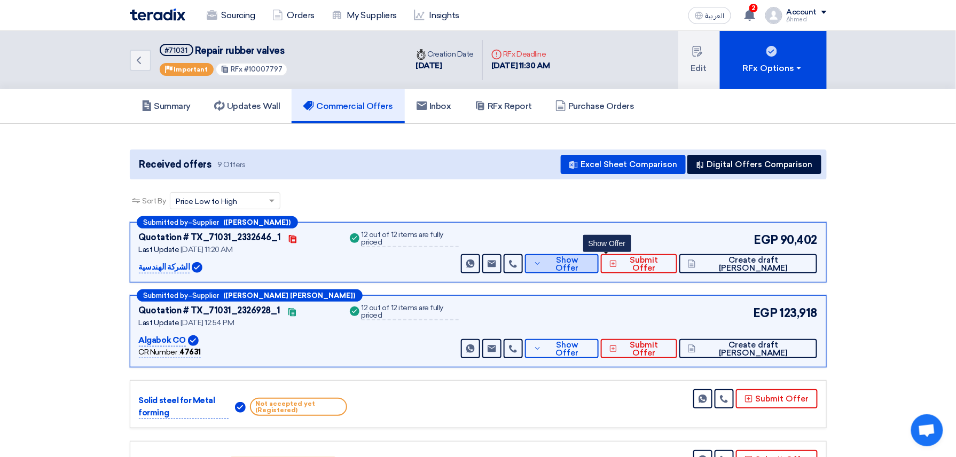
click at [586, 255] on button "Show Offer" at bounding box center [562, 263] width 74 height 19
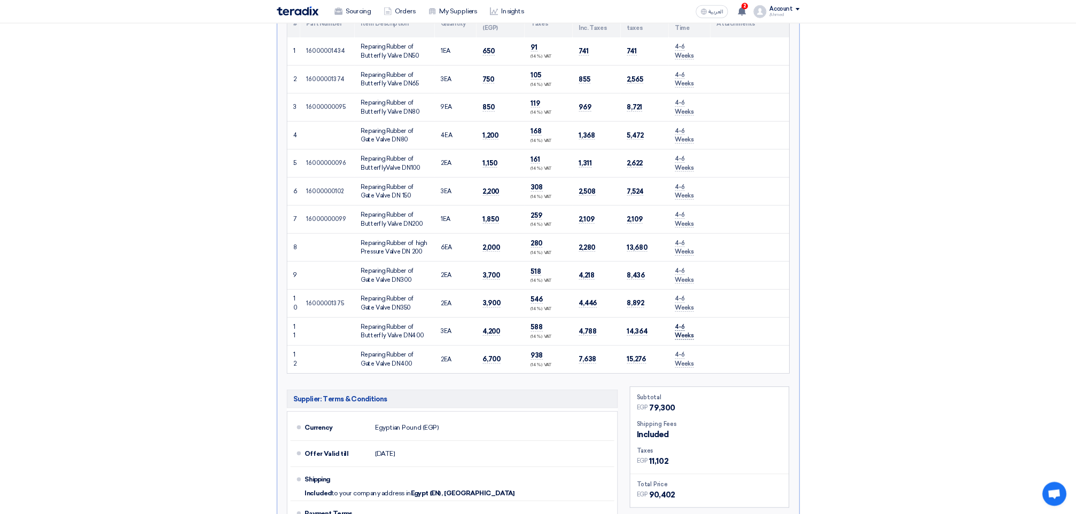
scroll to position [320, 0]
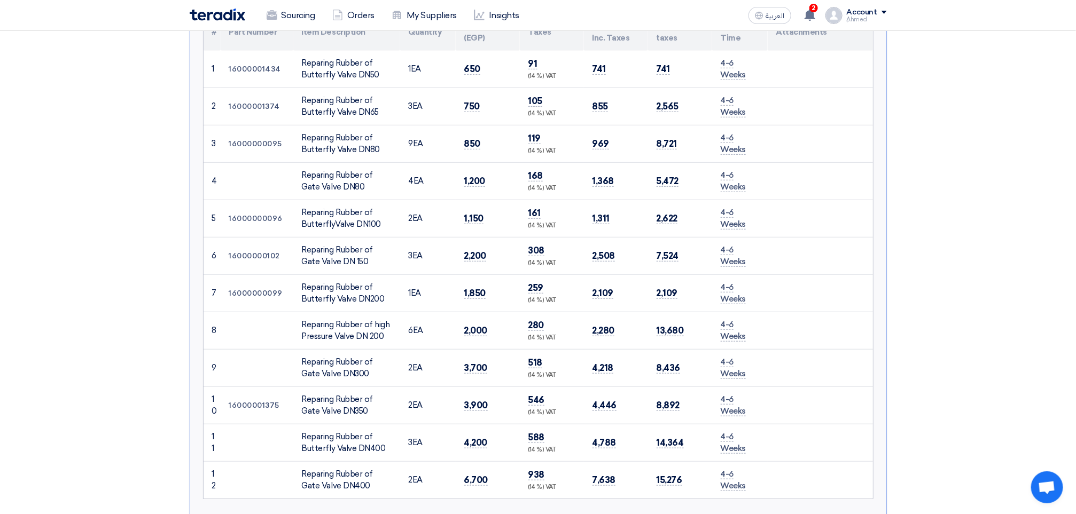
click at [966, 131] on section "Received offers 9 Offers Excel Sheet Comparison Digital Offers Comparison Sort …" at bounding box center [538, 521] width 1076 height 1437
click at [966, 139] on section "Received offers 9 Offers Excel Sheet Comparison Digital Offers Comparison Sort …" at bounding box center [538, 521] width 1076 height 1437
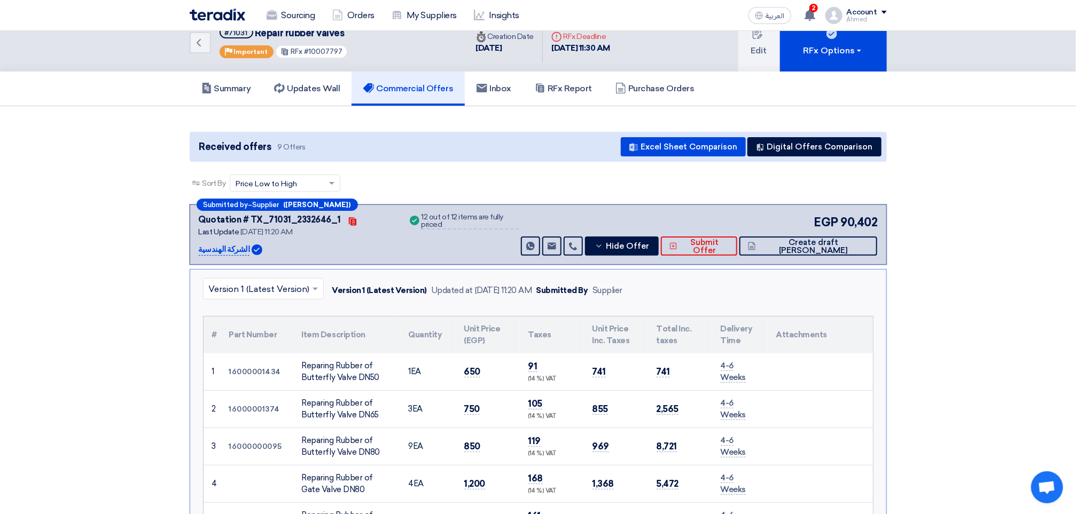
scroll to position [0, 0]
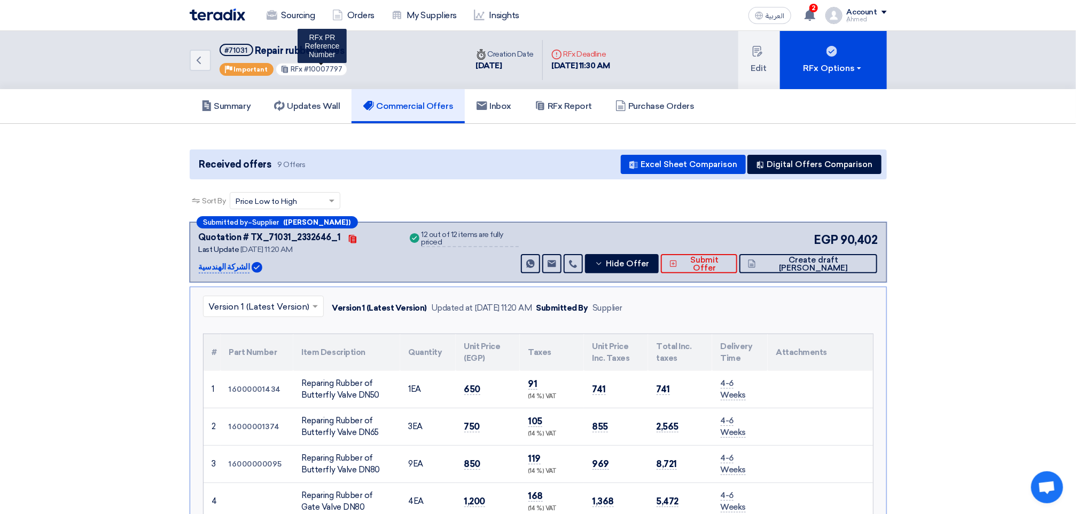
click at [331, 65] on span "#10007797" at bounding box center [323, 69] width 38 height 8
click at [330, 66] on span "#10007797" at bounding box center [323, 69] width 38 height 8
copy span "10007797"
click at [321, 66] on span "#10007797" at bounding box center [323, 69] width 38 height 8
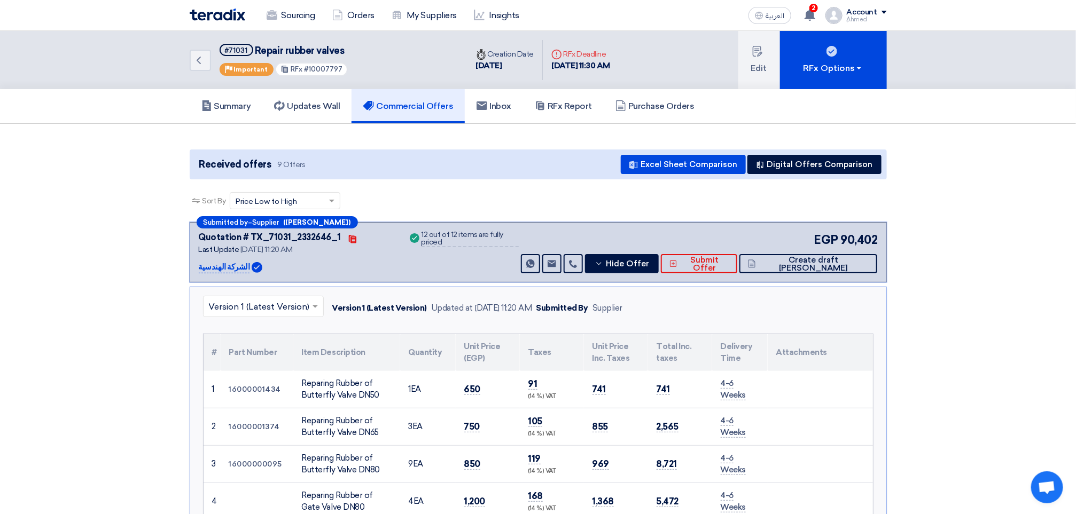
click at [324, 69] on span "#10007797" at bounding box center [323, 69] width 38 height 8
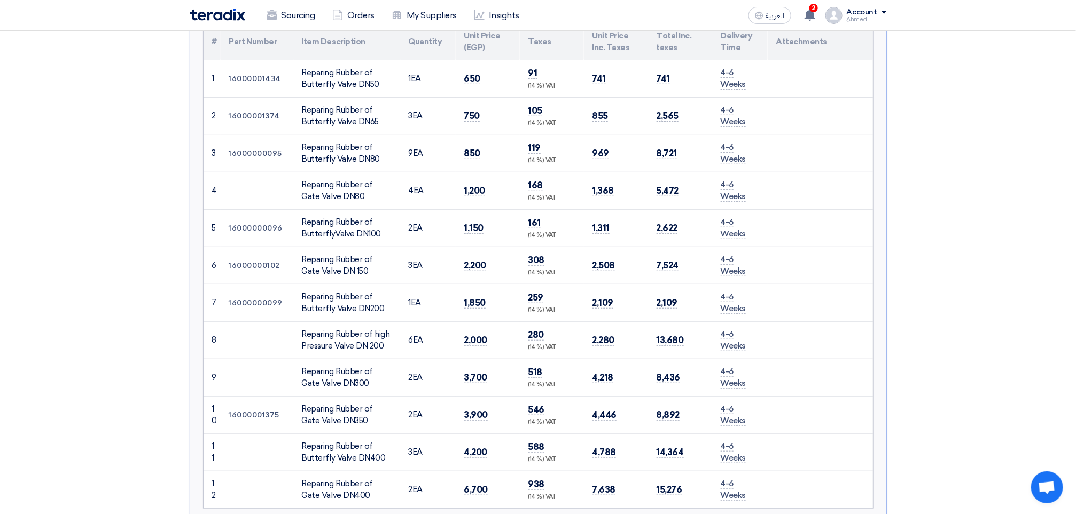
scroll to position [320, 0]
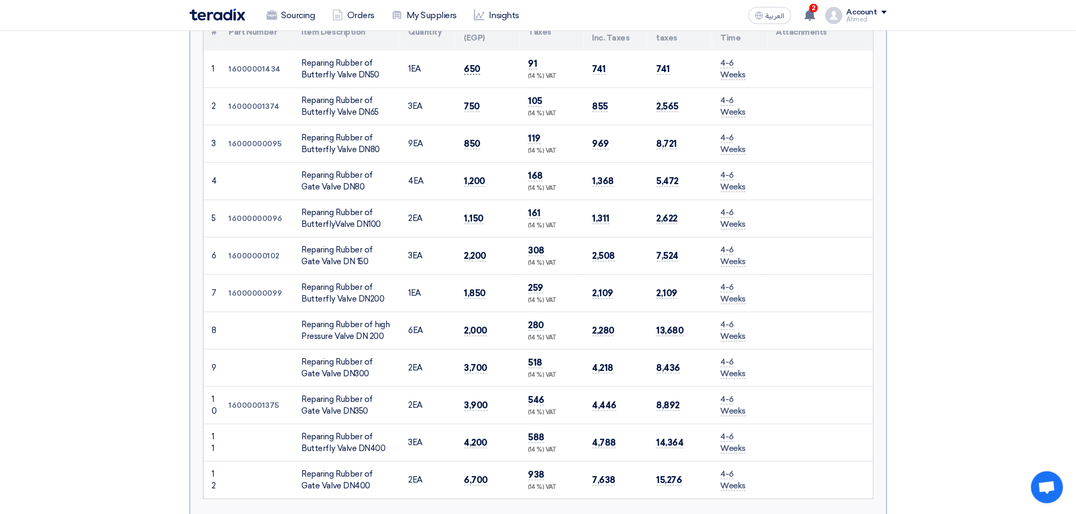
click at [475, 68] on span "650" at bounding box center [472, 69] width 17 height 11
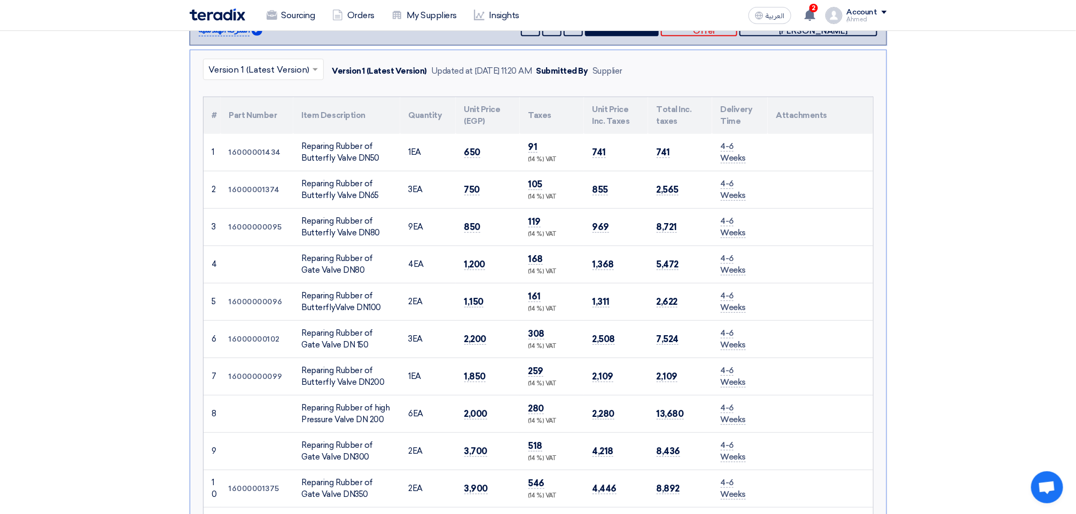
scroll to position [240, 0]
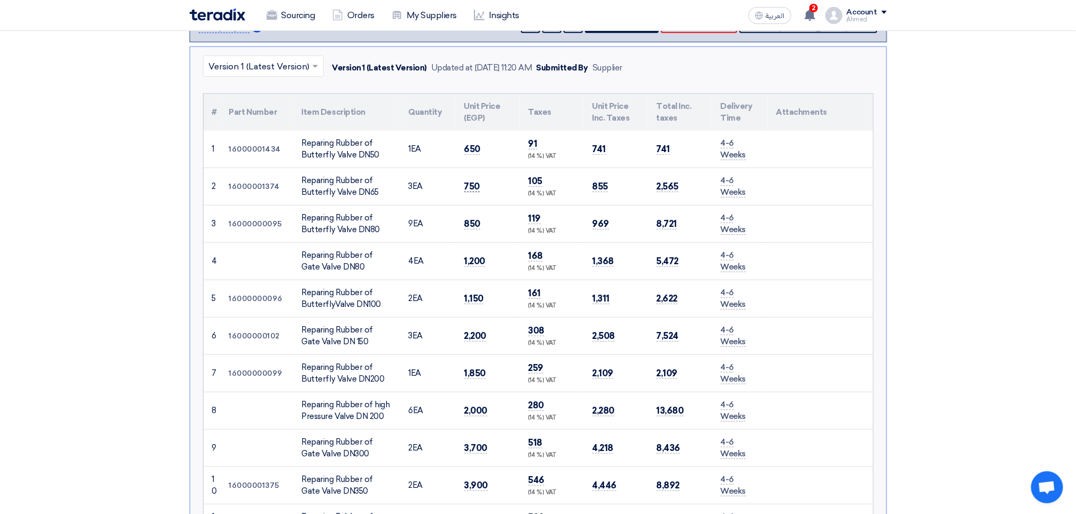
click at [465, 181] on span "750" at bounding box center [472, 186] width 16 height 11
click at [479, 224] on span "850" at bounding box center [472, 223] width 17 height 11
click at [482, 224] on td "850" at bounding box center [488, 223] width 64 height 37
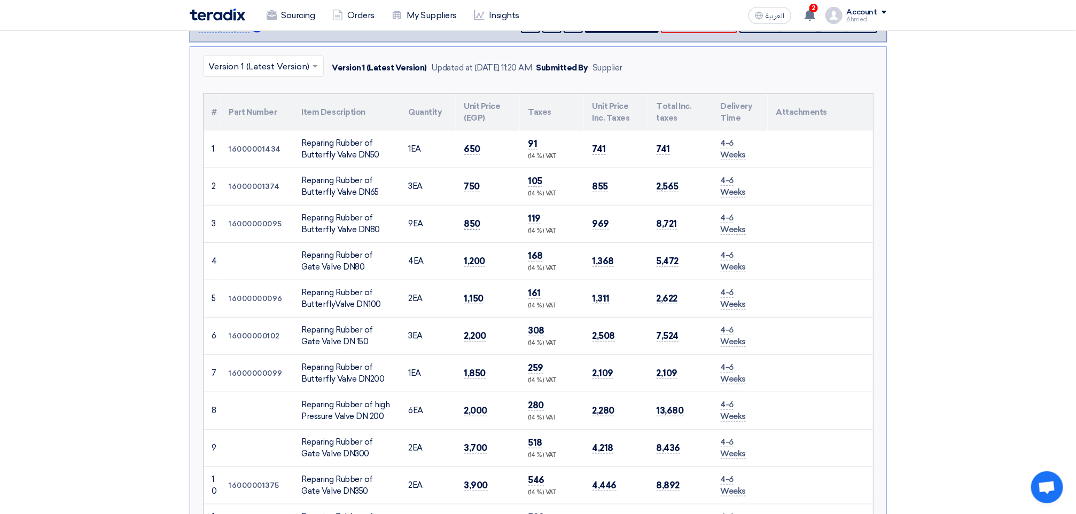
click at [474, 224] on span "850" at bounding box center [472, 223] width 17 height 11
click at [473, 224] on span "850" at bounding box center [472, 223] width 17 height 11
click at [470, 246] on td "1,200" at bounding box center [488, 260] width 64 height 37
click at [472, 255] on td "1,200" at bounding box center [488, 260] width 64 height 37
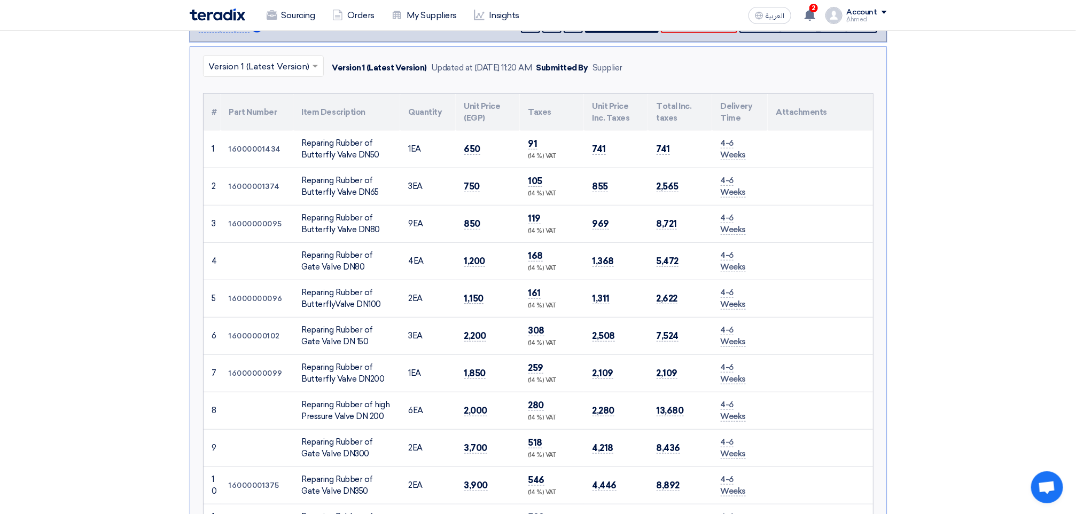
click at [473, 302] on span "1,150" at bounding box center [474, 298] width 20 height 11
click at [468, 330] on td "2,200" at bounding box center [488, 335] width 64 height 37
click at [475, 369] on span "1,850" at bounding box center [475, 373] width 22 height 11
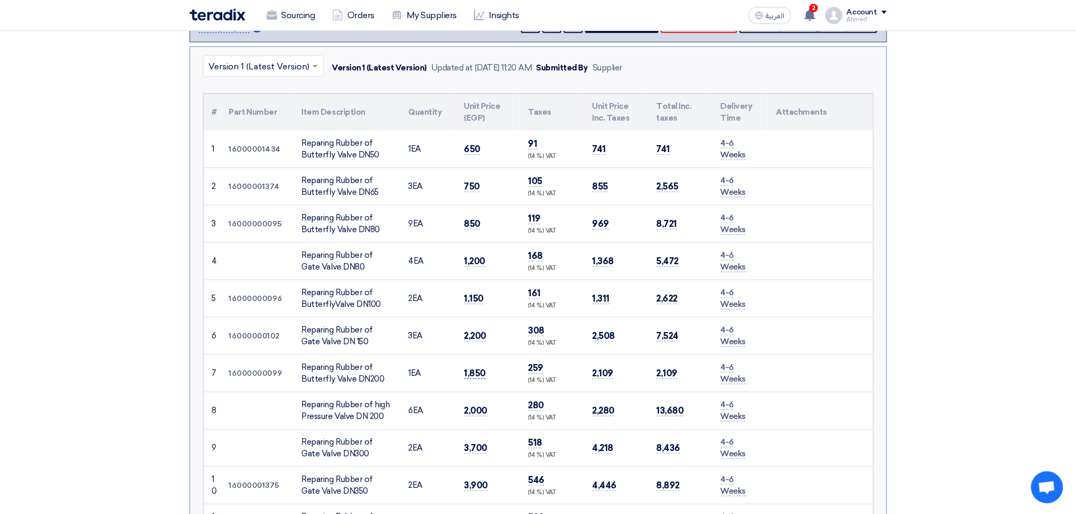
click at [476, 373] on span "1,850" at bounding box center [475, 373] width 22 height 11
click at [473, 375] on span "1,850" at bounding box center [475, 373] width 22 height 11
click at [479, 409] on span "2,000" at bounding box center [475, 410] width 23 height 11
drag, startPoint x: 479, startPoint y: 409, endPoint x: 484, endPoint y: 401, distance: 8.9
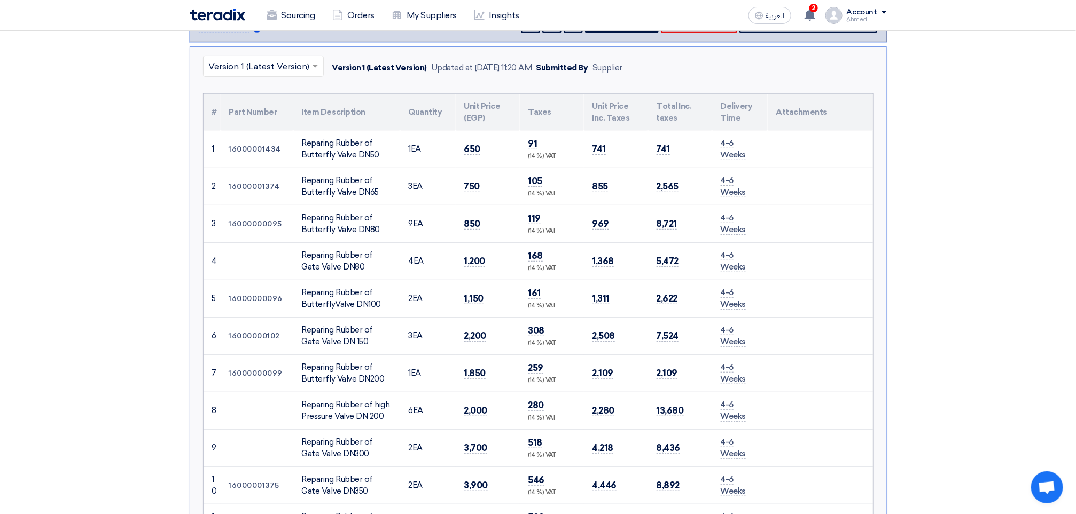
click at [479, 405] on td "2,000" at bounding box center [488, 410] width 64 height 37
click at [471, 453] on span "3,700" at bounding box center [475, 448] width 23 height 11
click at [470, 452] on span "3,700" at bounding box center [475, 448] width 23 height 11
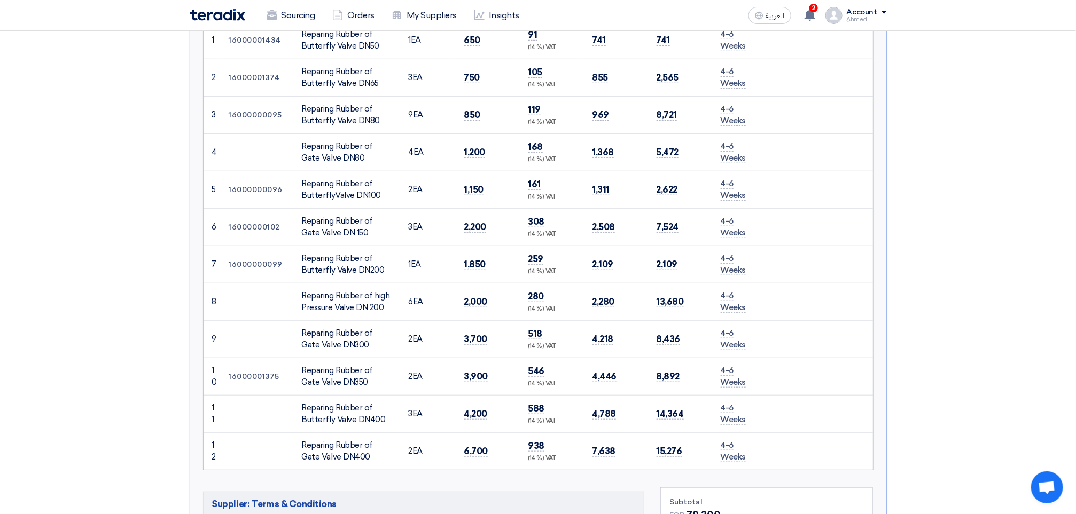
scroll to position [481, 0]
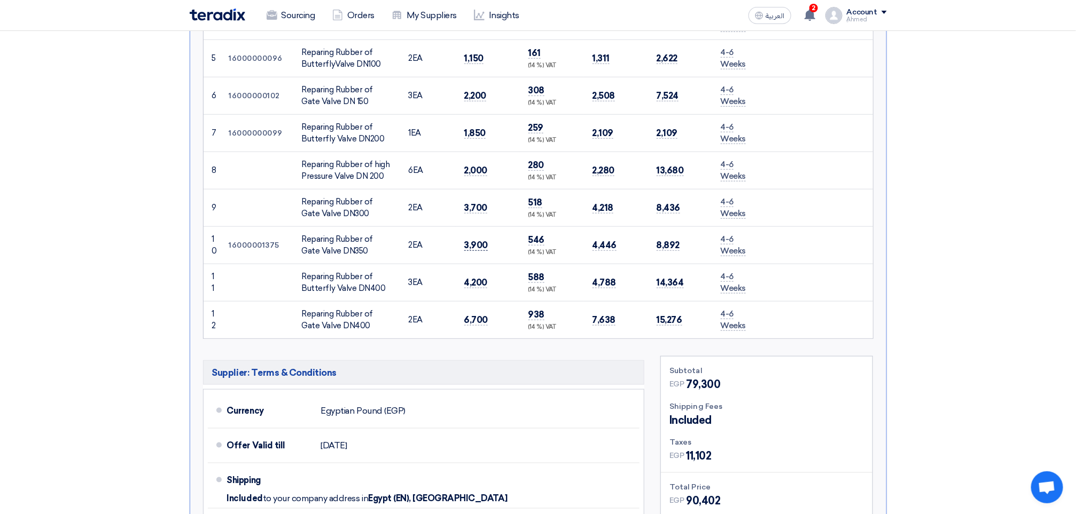
click at [473, 245] on span "3,900" at bounding box center [476, 245] width 24 height 11
click at [489, 288] on td "4,200" at bounding box center [488, 282] width 64 height 37
click at [483, 287] on span "4,200" at bounding box center [475, 282] width 23 height 11
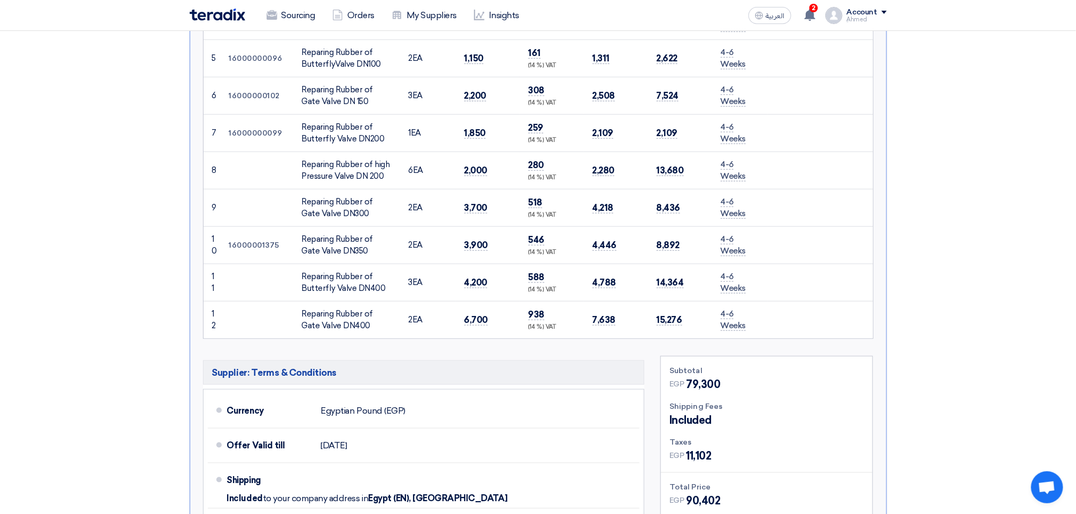
drag, startPoint x: 483, startPoint y: 287, endPoint x: 484, endPoint y: 296, distance: 9.2
click at [482, 288] on span "4,200" at bounding box center [475, 282] width 23 height 11
click at [468, 319] on span "6,700" at bounding box center [476, 320] width 24 height 11
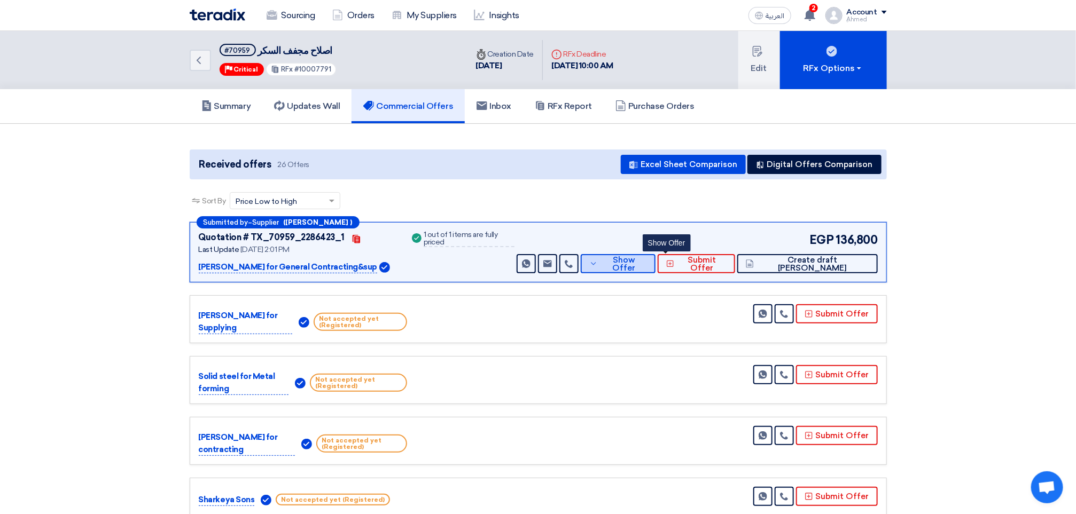
click at [655, 269] on button "Show Offer" at bounding box center [618, 263] width 75 height 19
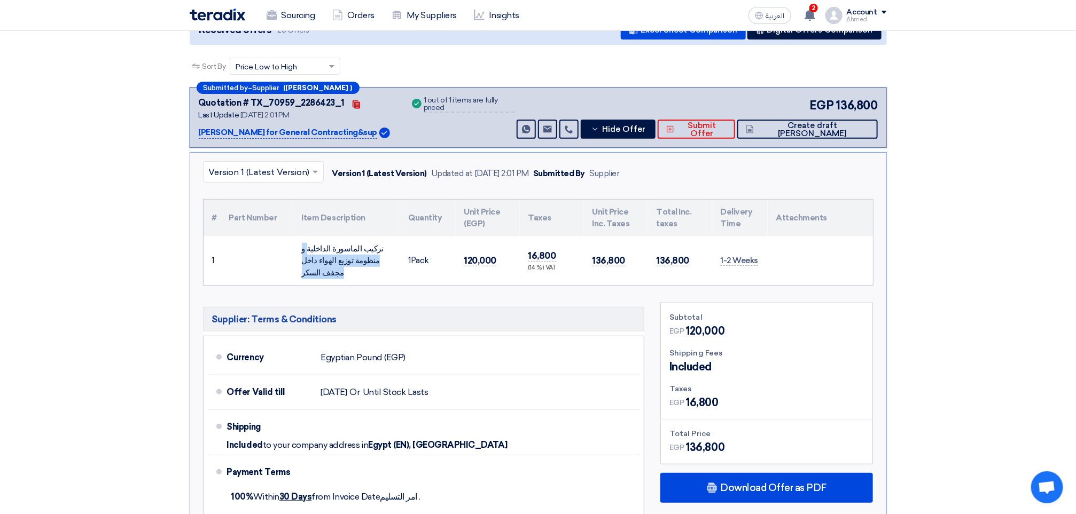
scroll to position [160, 0]
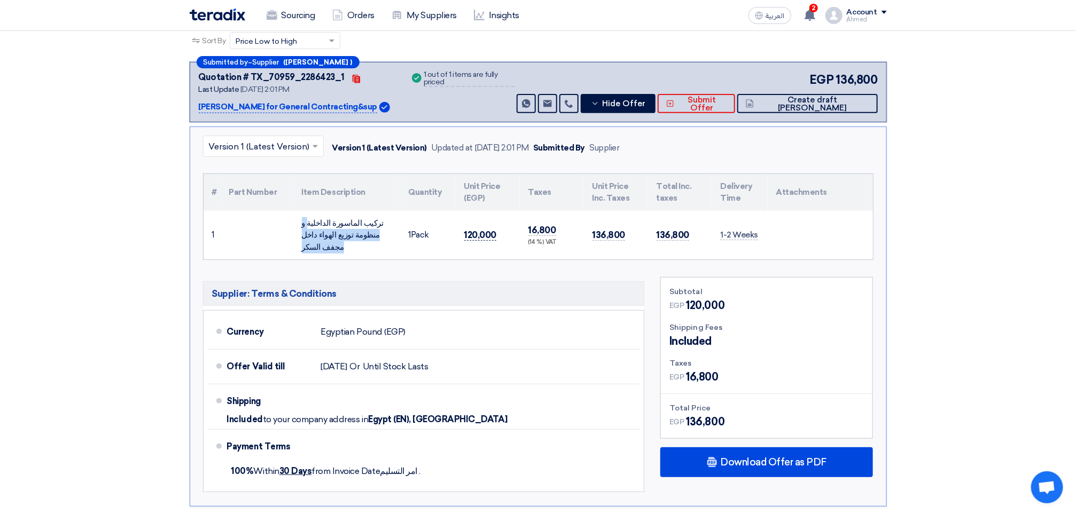
click at [473, 231] on span "120,000" at bounding box center [480, 235] width 33 height 11
drag, startPoint x: 473, startPoint y: 231, endPoint x: 479, endPoint y: 233, distance: 6.1
click at [474, 231] on span "120,000" at bounding box center [480, 235] width 33 height 11
copy span "120,000"
drag, startPoint x: 302, startPoint y: 237, endPoint x: 393, endPoint y: 216, distance: 93.7
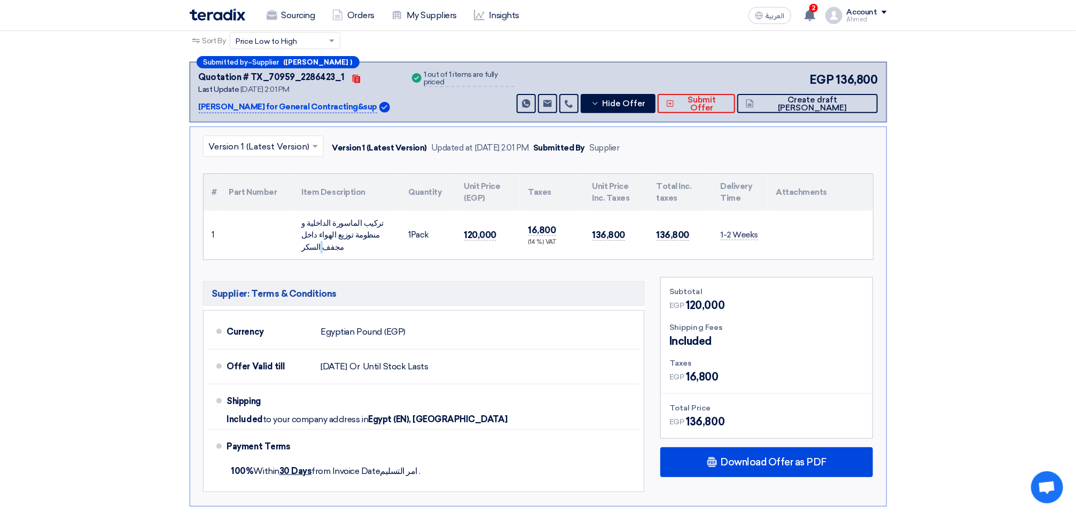
click at [393, 216] on td "تركيب الماسورة الداخلية و منظومة توزيع الهواء داخل مجفف السكر" at bounding box center [346, 235] width 107 height 49
click at [381, 239] on div "تركيب الماسورة الداخلية و منظومة توزيع الهواء داخل مجفف السكر" at bounding box center [347, 235] width 90 height 36
copy tr "تركيب الماسورة الداخلية و منظومة توزيع الهواء داخل مجفف السكر"
